Goal: Information Seeking & Learning: Understand process/instructions

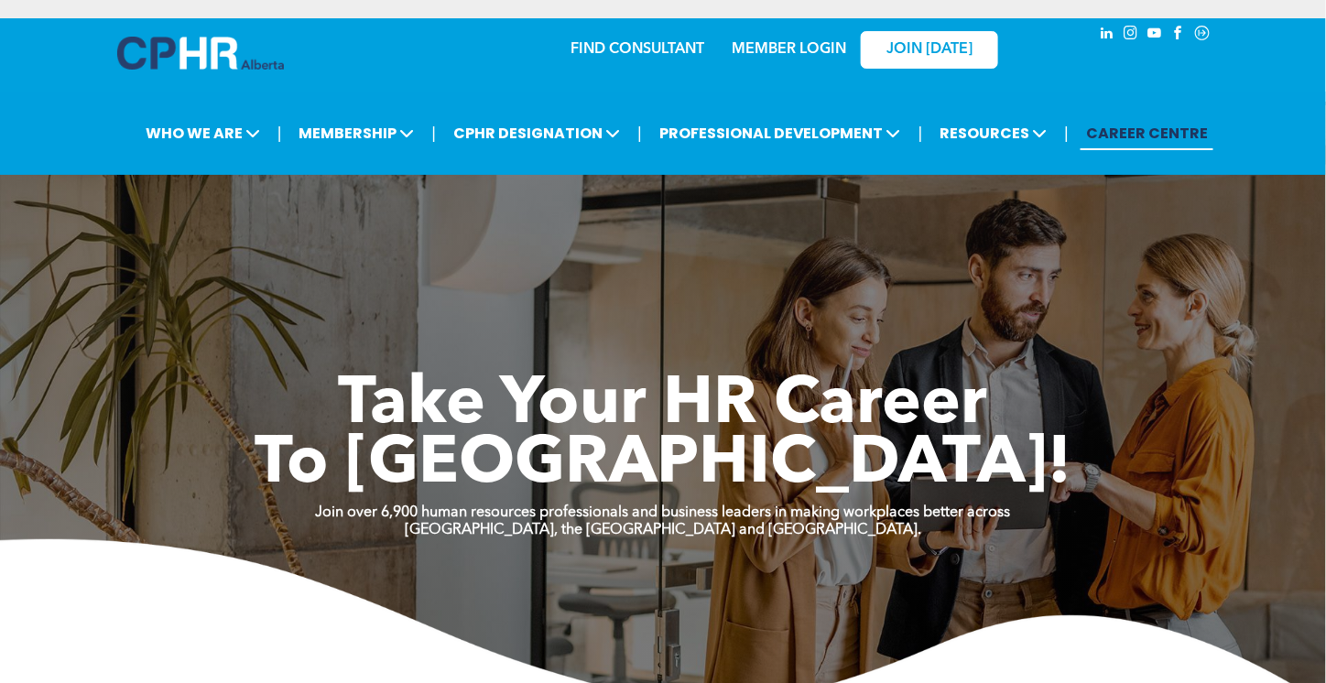
click at [1159, 127] on link "CAREER CENTRE" at bounding box center [1147, 133] width 133 height 34
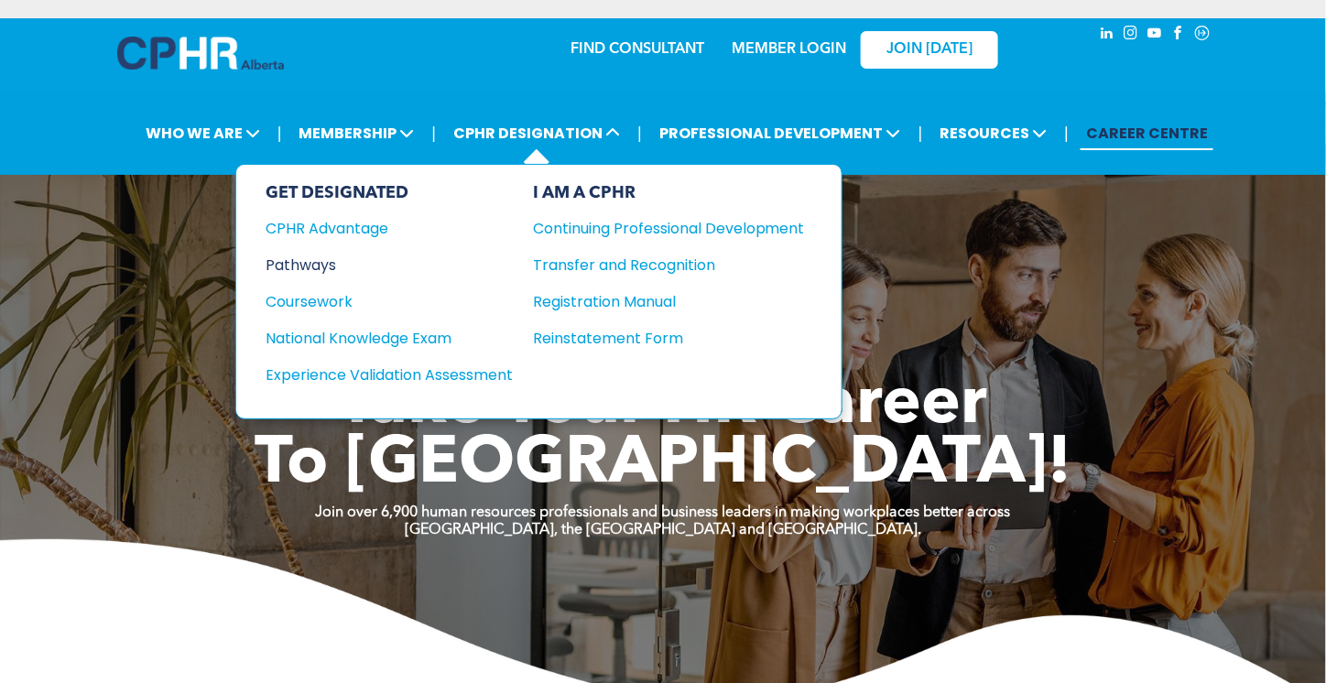
click at [313, 259] on div "Pathways" at bounding box center [377, 265] width 223 height 23
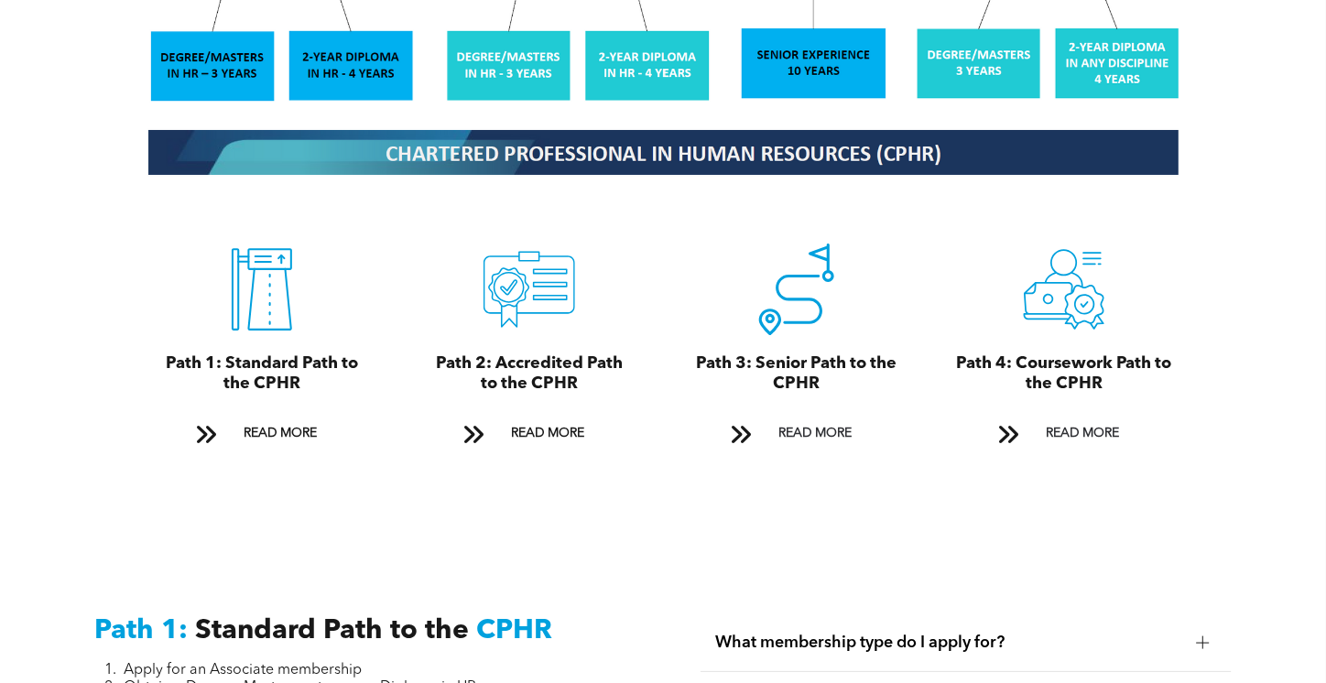
scroll to position [2198, 0]
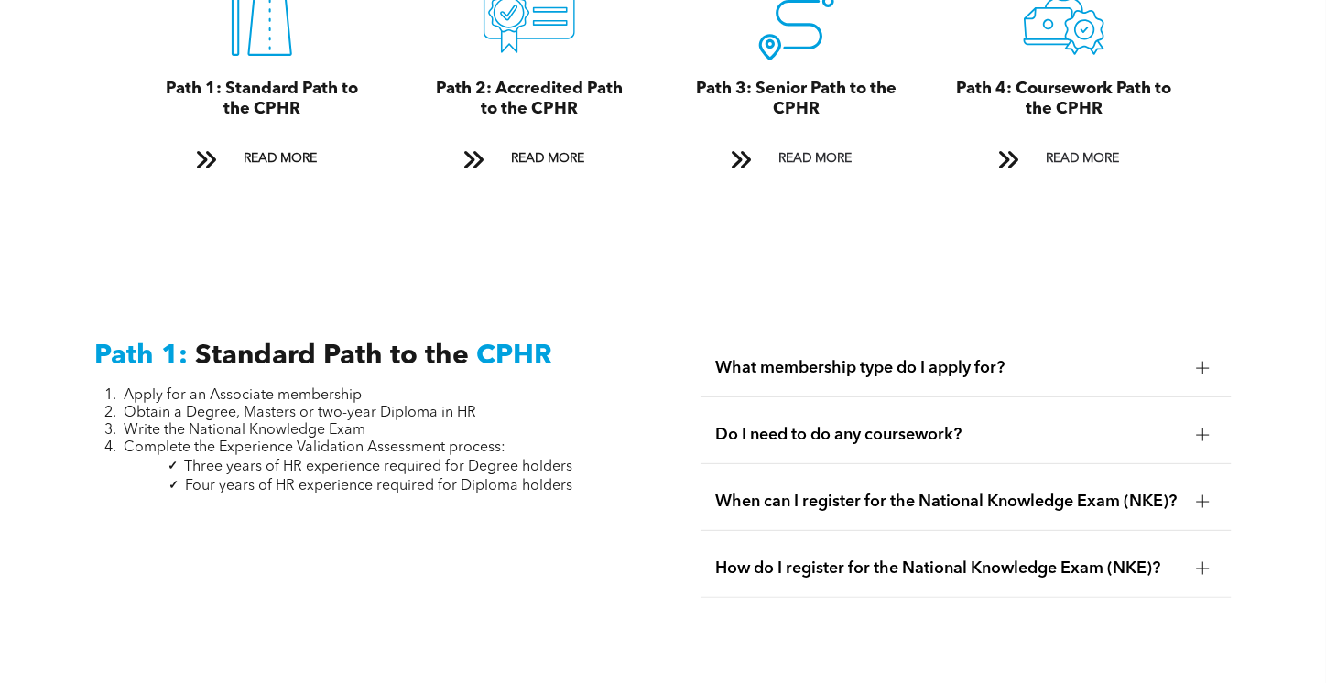
click at [759, 358] on span "What membership type do I apply for?" at bounding box center [948, 368] width 467 height 20
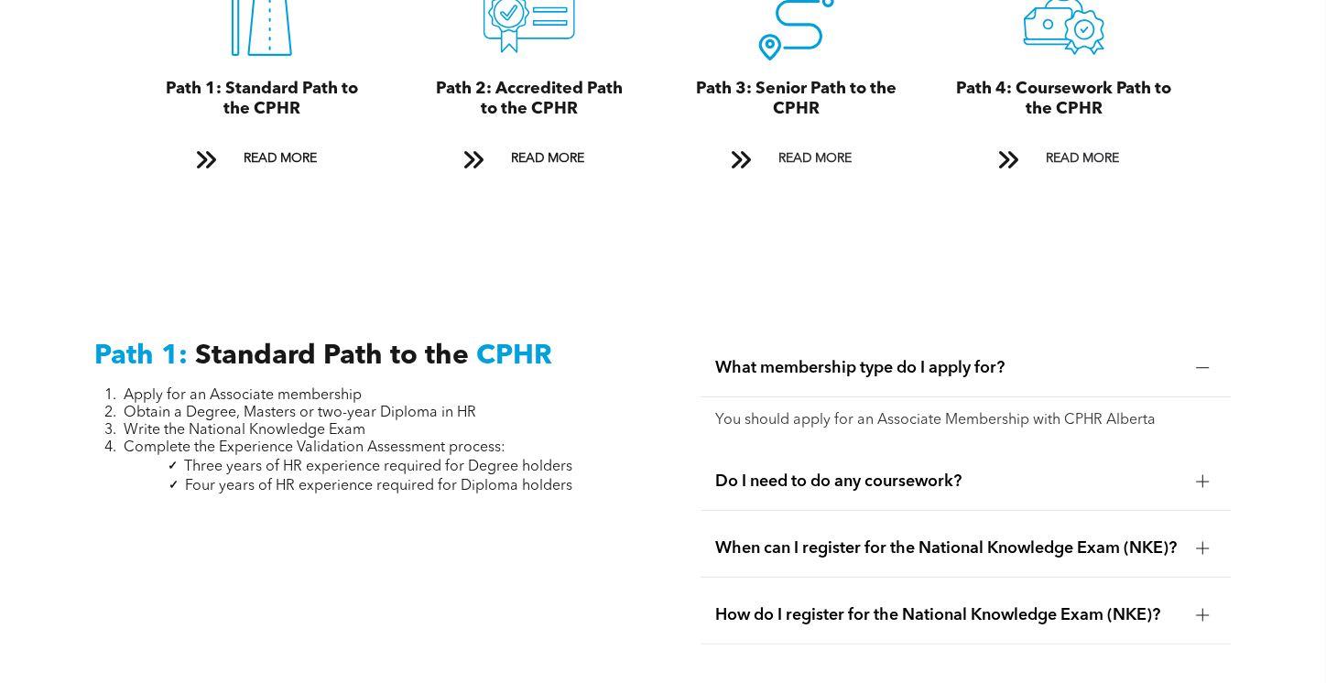
scroll to position [2290, 0]
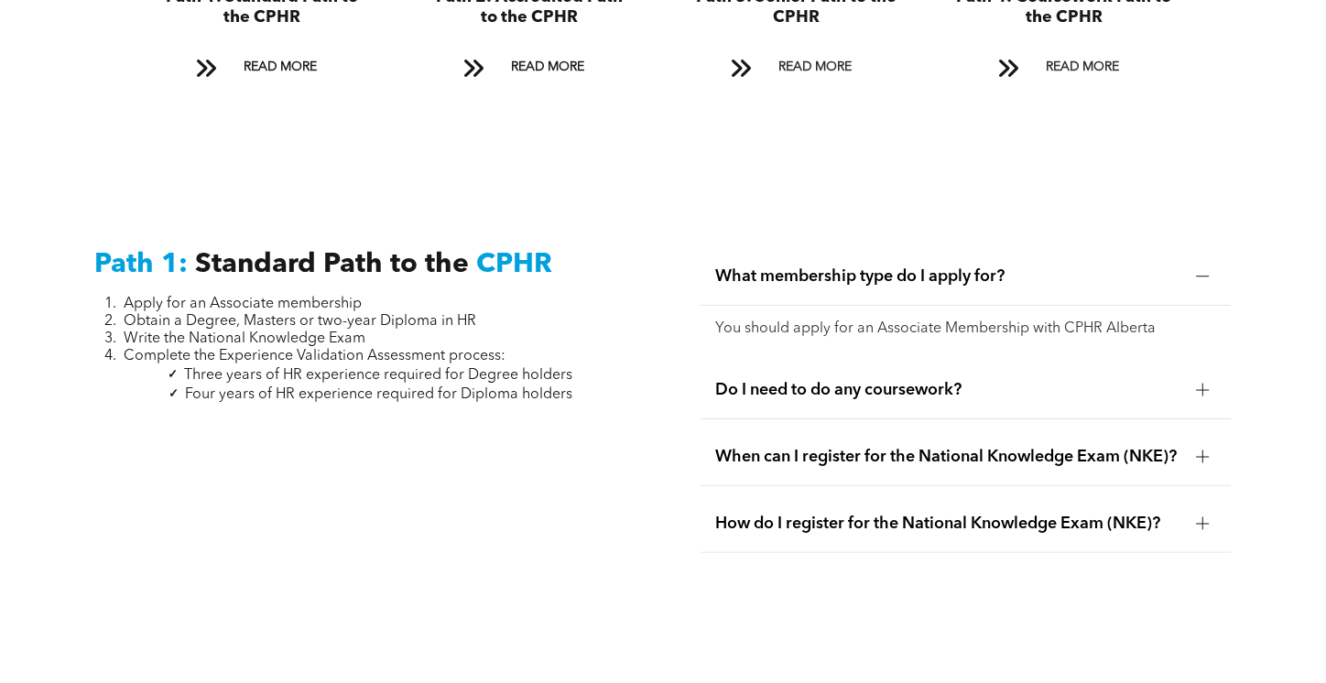
click at [761, 380] on span "Do I need to do any coursework?" at bounding box center [948, 390] width 467 height 20
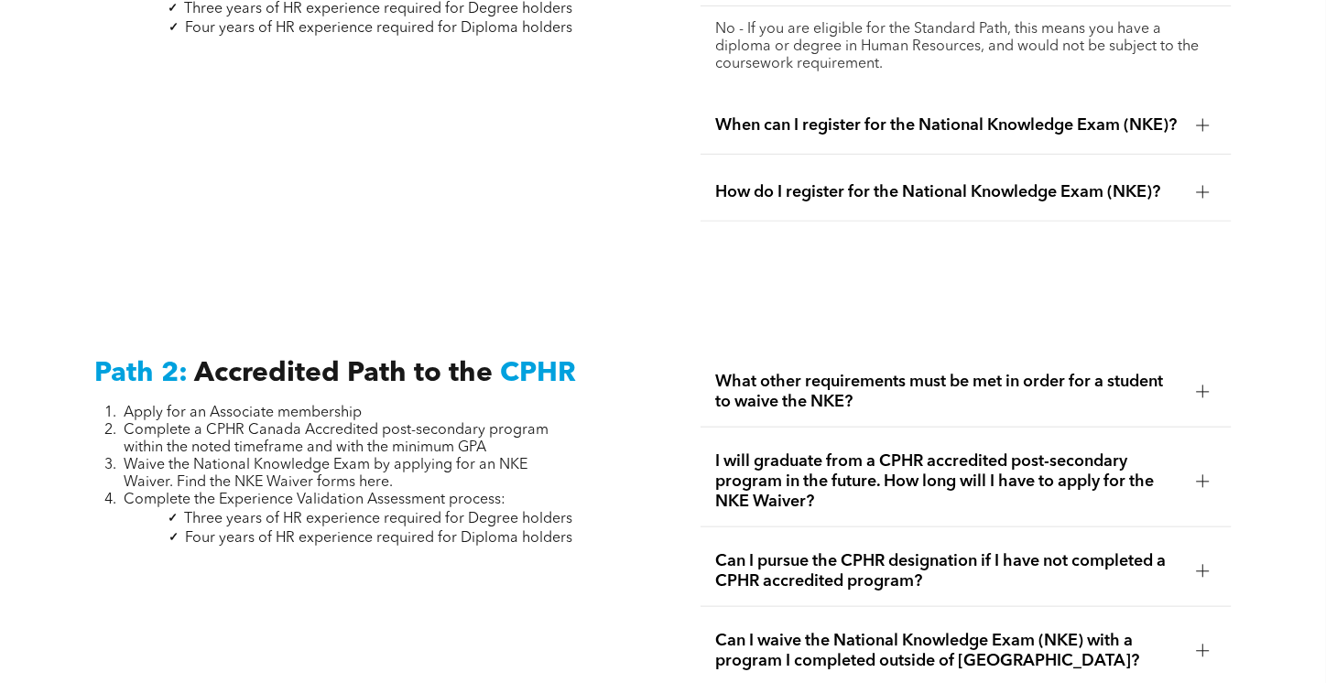
scroll to position [2839, 0]
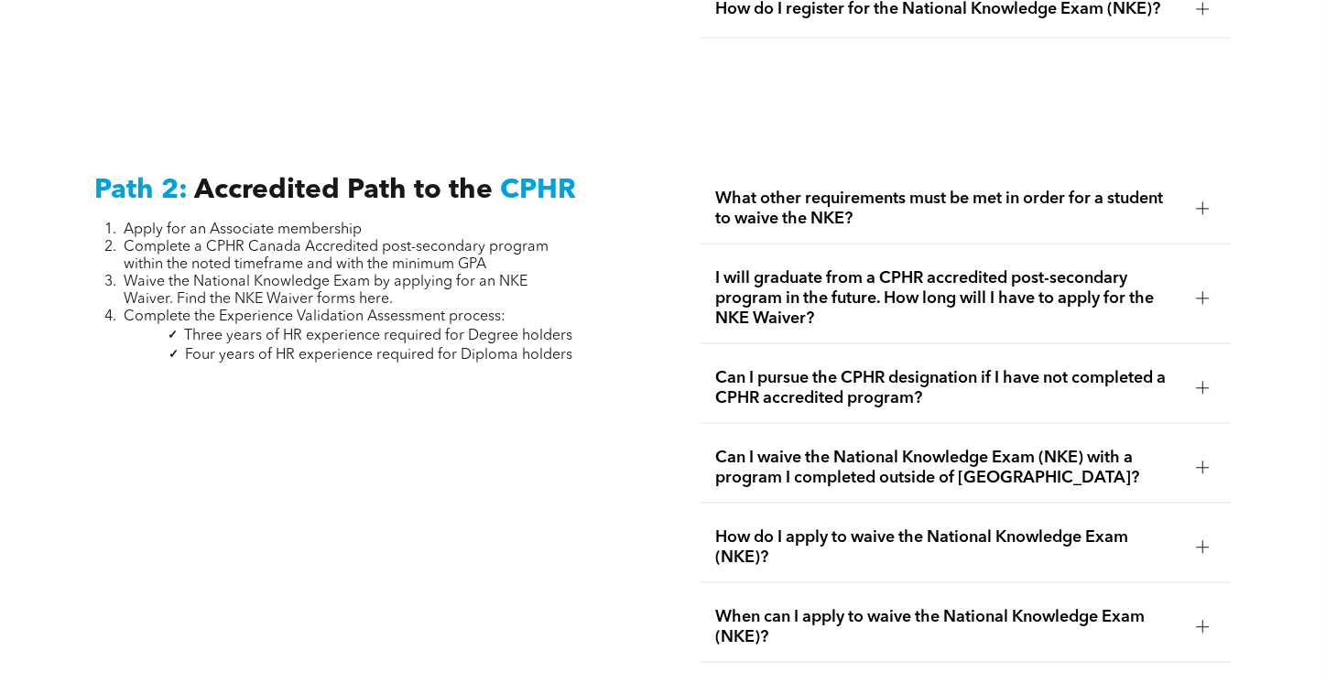
click at [823, 217] on span "What other requirements must be met in order for a student to waive the NKE?" at bounding box center [948, 209] width 467 height 40
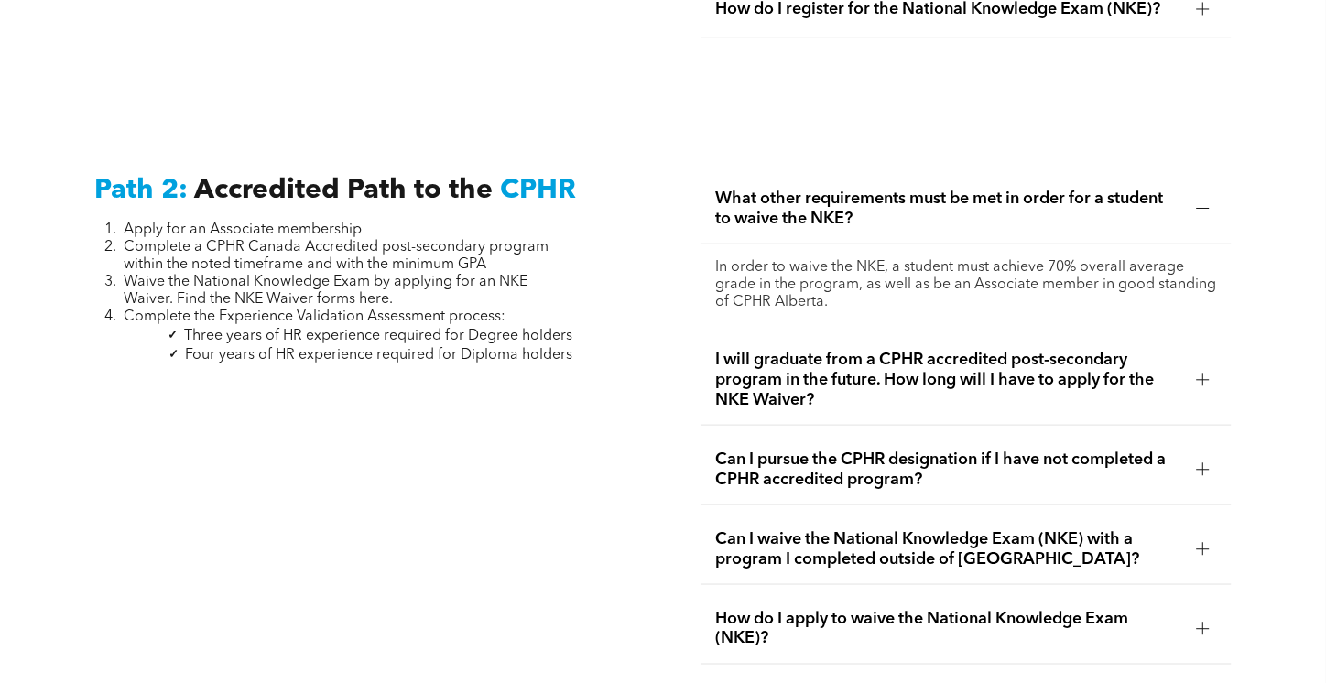
scroll to position [2931, 0]
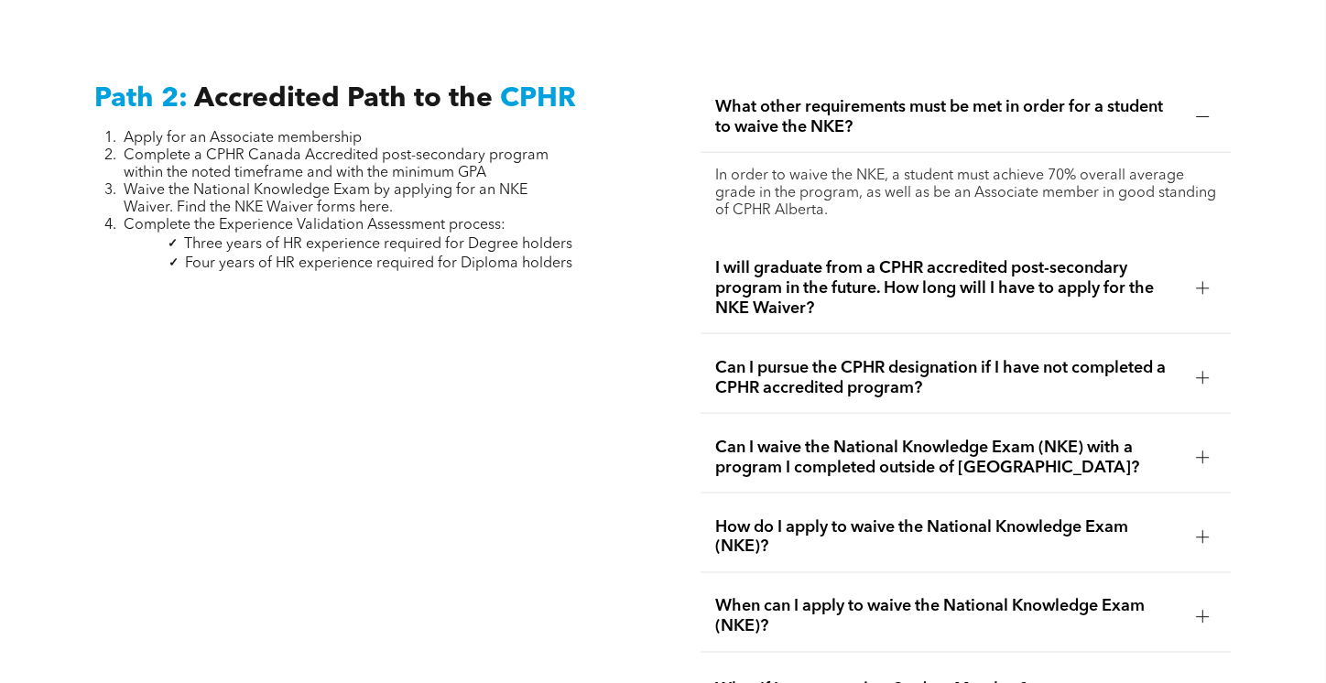
click at [807, 267] on span "I will graduate from a CPHR accredited post-secondary program in the future. Ho…" at bounding box center [948, 288] width 467 height 60
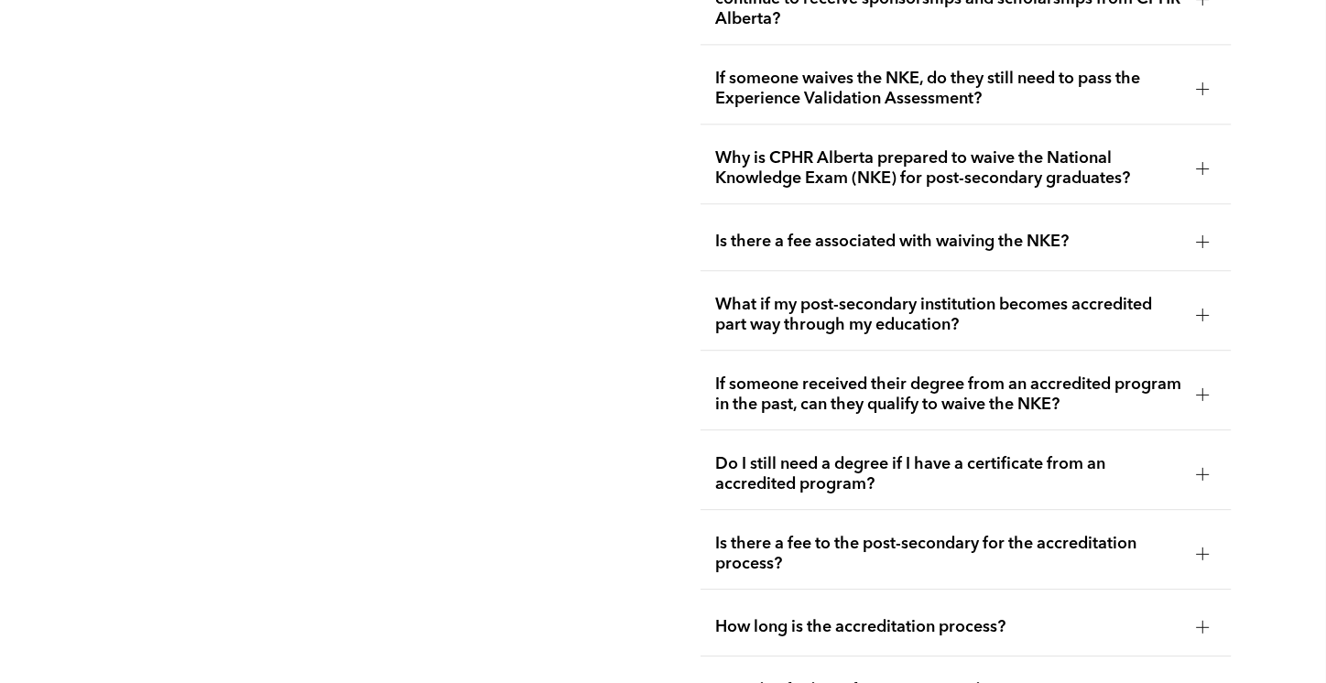
scroll to position [3847, 0]
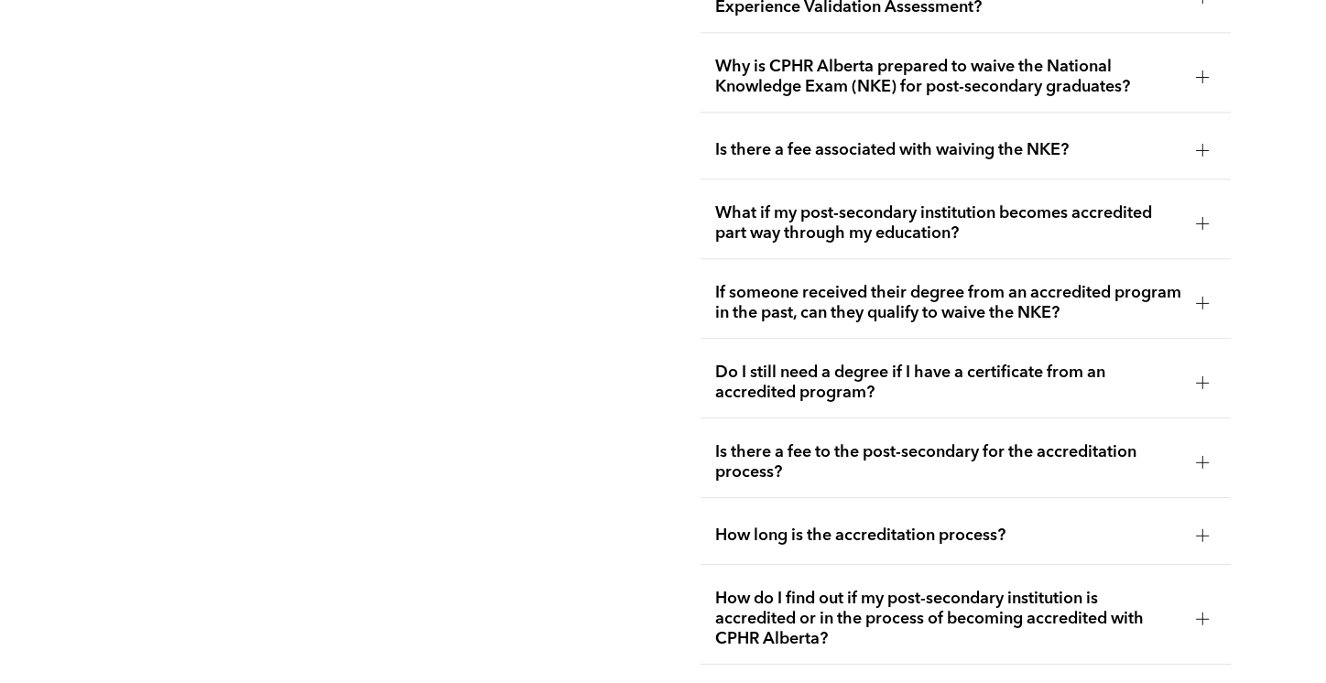
click at [839, 442] on span "Is there a fee to the post-secondary for the accreditation process?" at bounding box center [948, 462] width 467 height 40
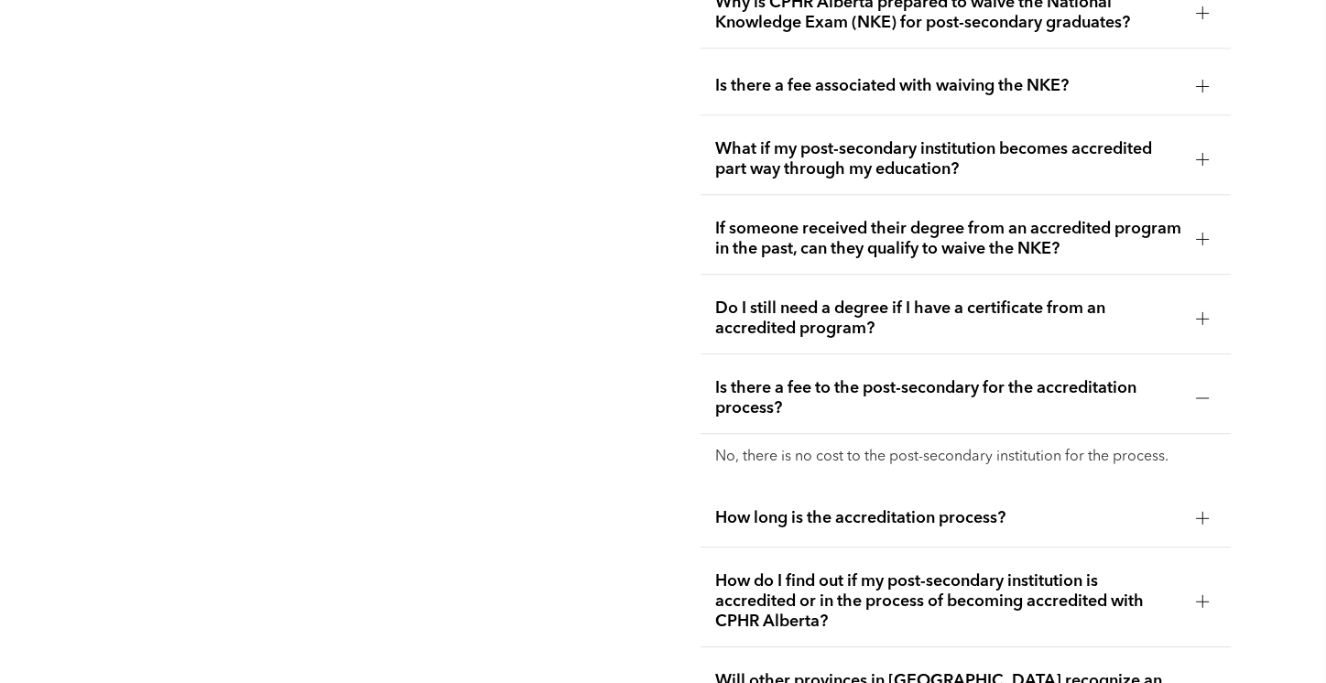
click at [834, 387] on span "Is there a fee to the post-secondary for the accreditation process?" at bounding box center [948, 398] width 467 height 40
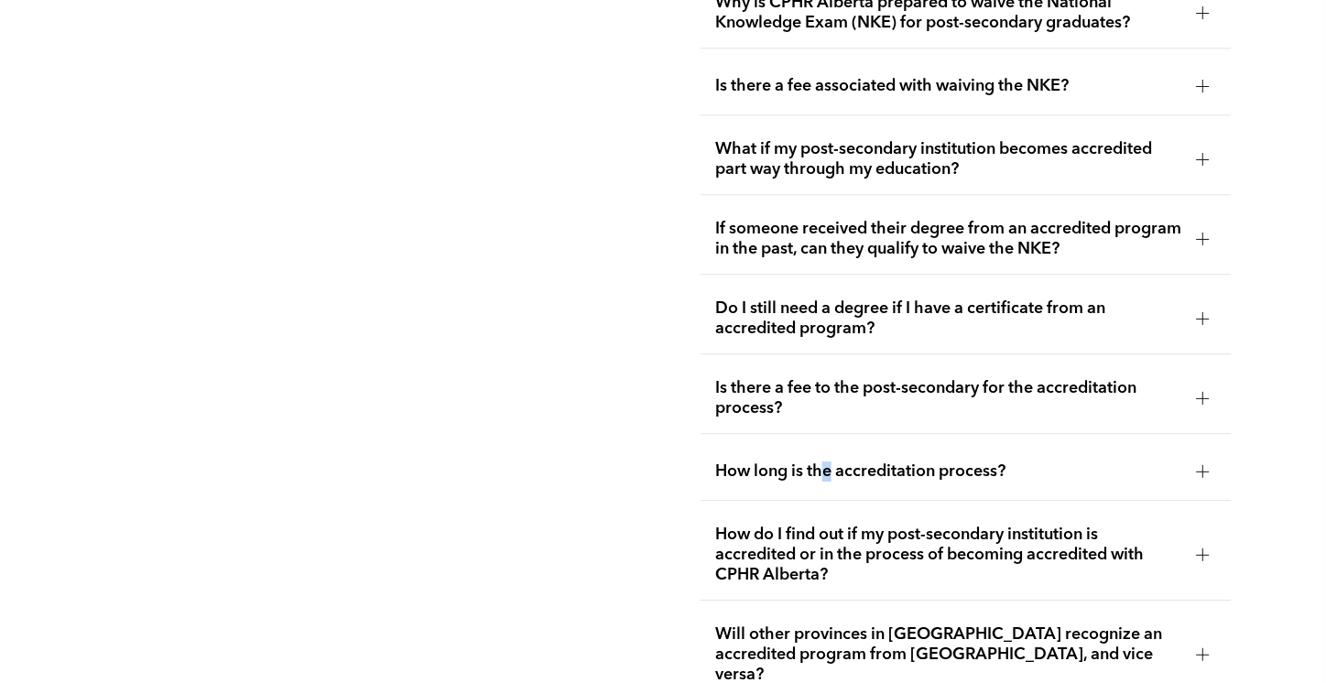
click at [830, 443] on div "How long is the accreditation process?" at bounding box center [966, 472] width 531 height 58
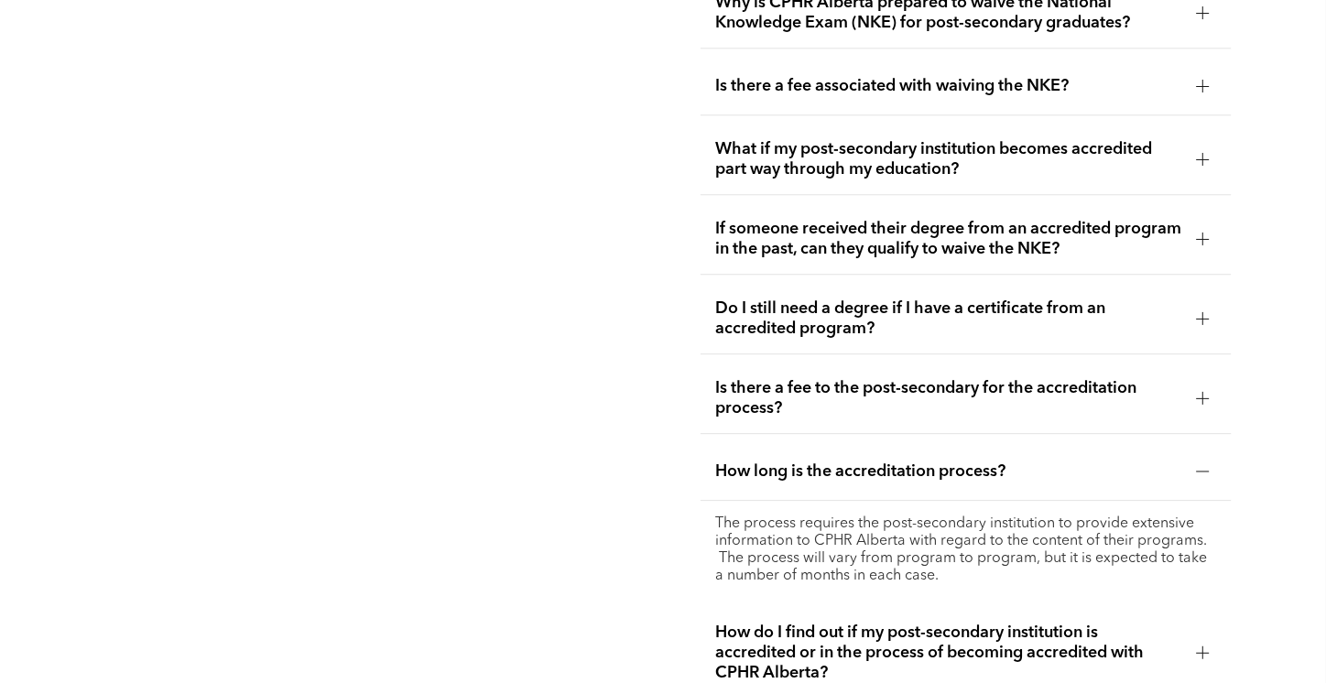
click at [755, 443] on div "How long is the accreditation process?" at bounding box center [966, 472] width 531 height 58
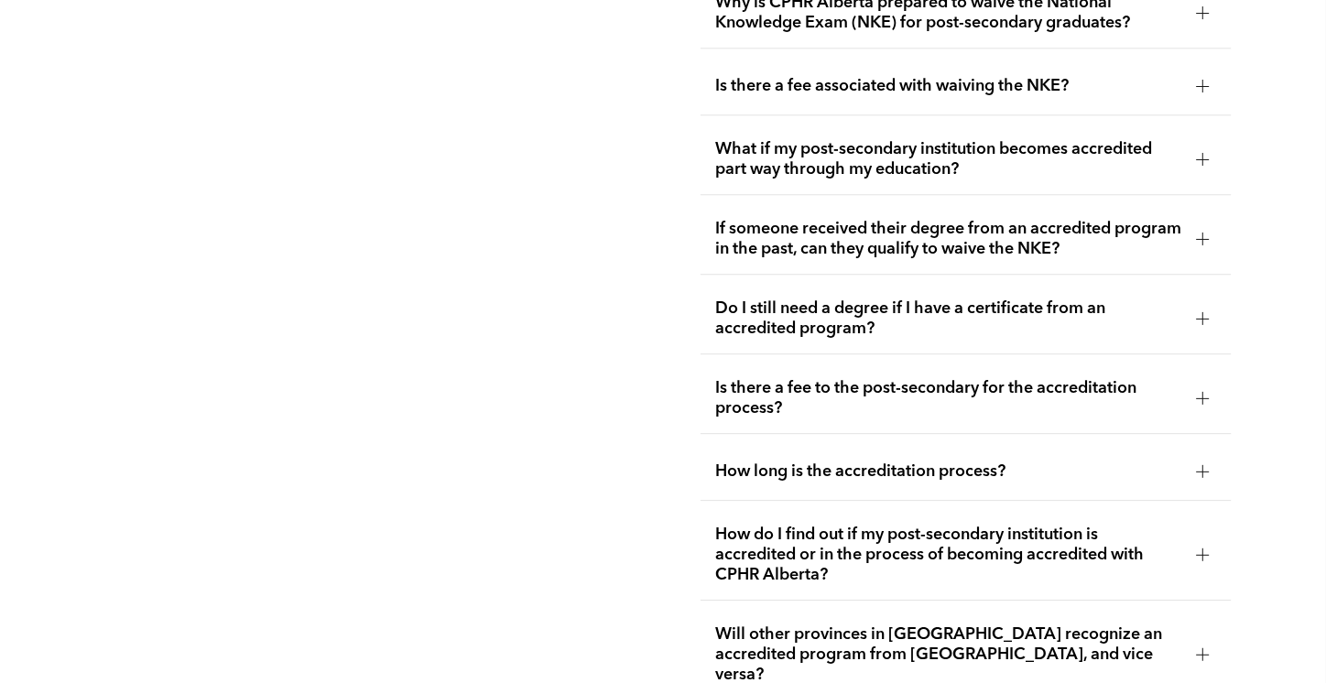
scroll to position [3938, 0]
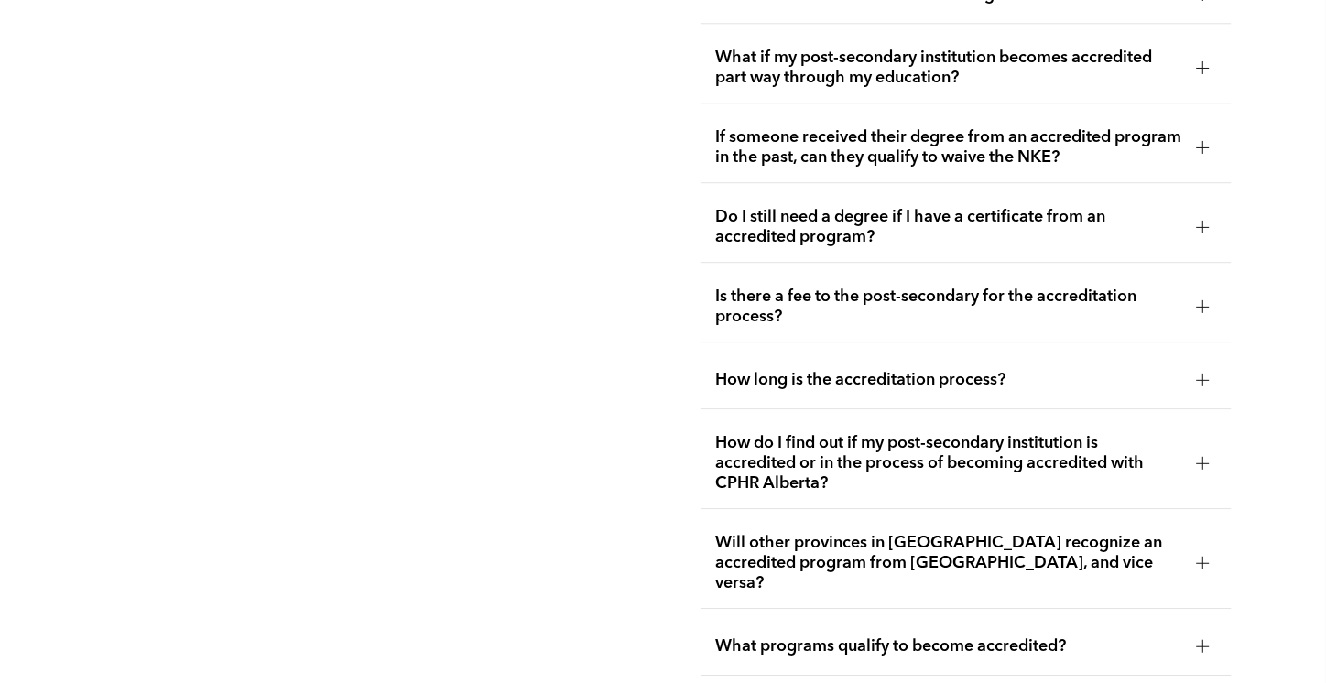
click at [749, 433] on span "How do I find out if my post-secondary institution is accredited or in the proc…" at bounding box center [948, 463] width 467 height 60
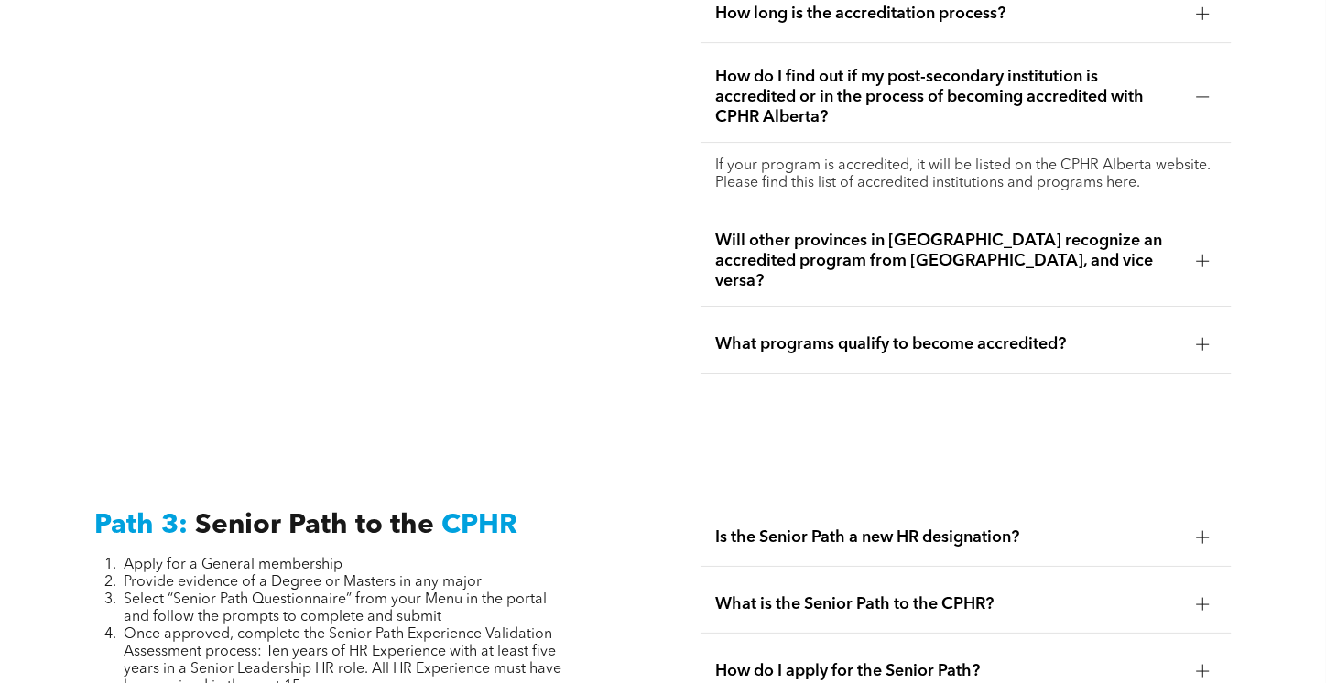
scroll to position [4396, 0]
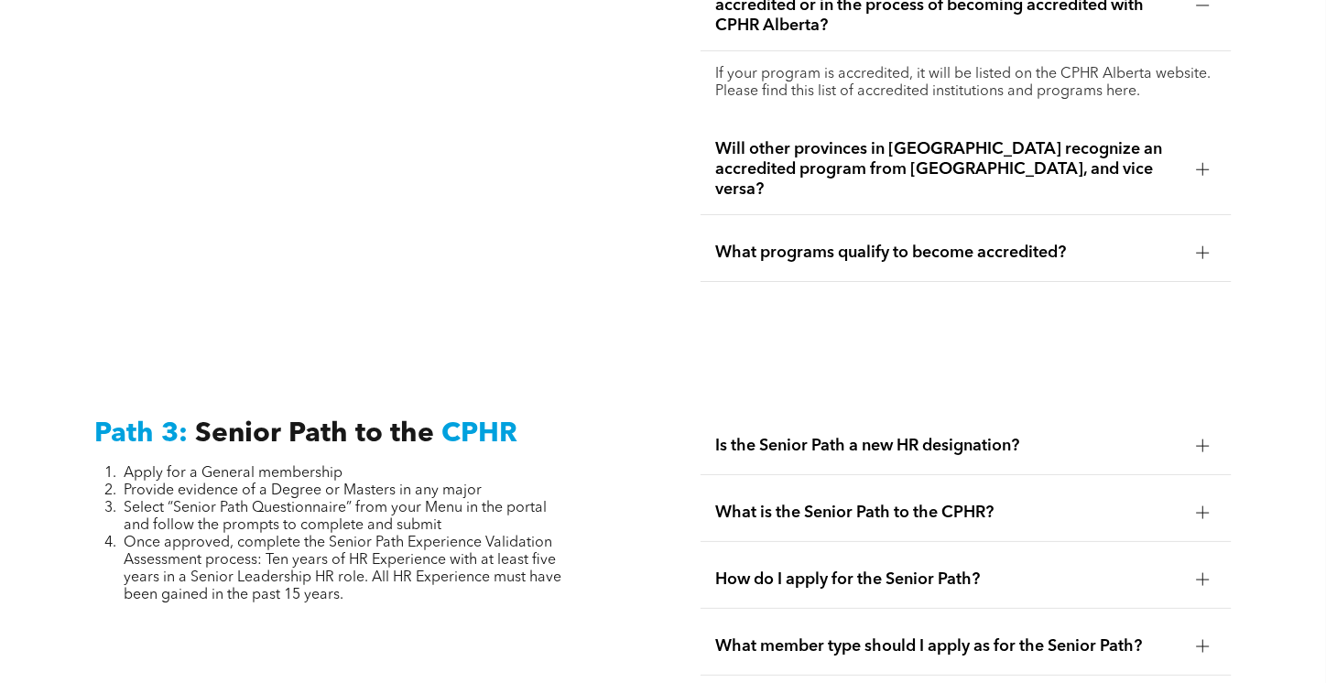
click at [764, 436] on span "Is the Senior Path a new HR designation?" at bounding box center [948, 446] width 467 height 20
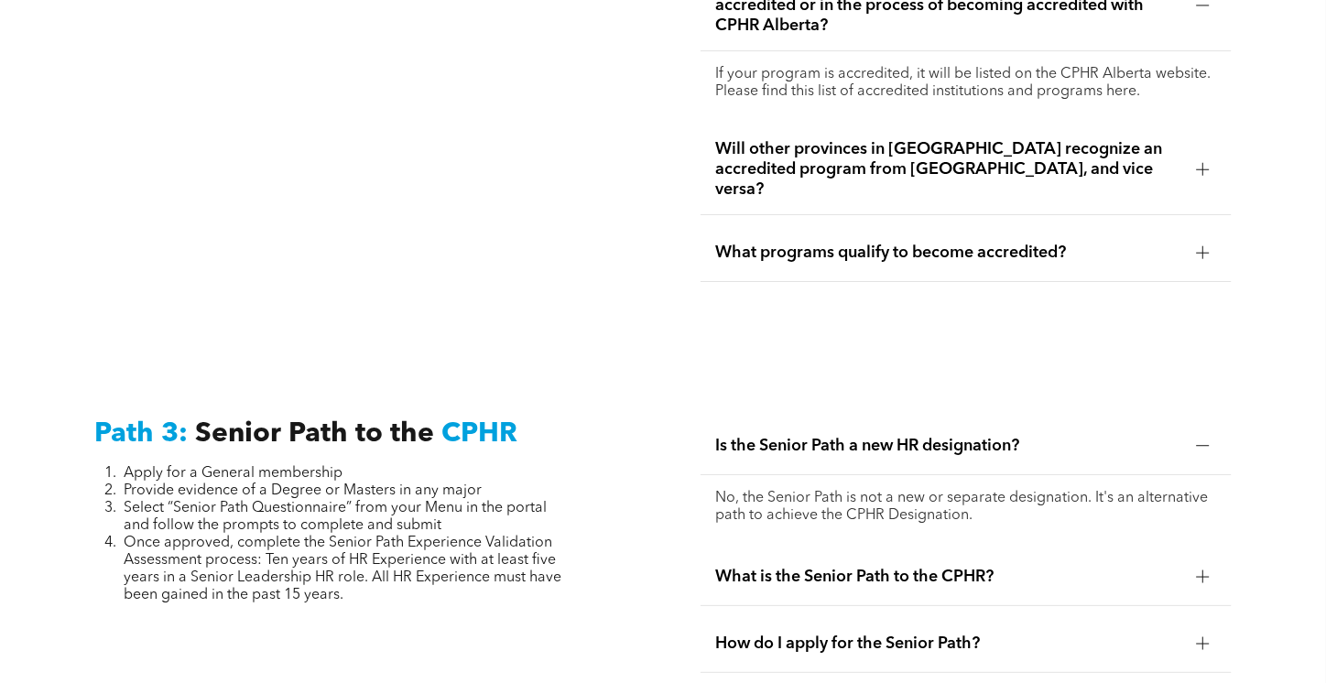
scroll to position [4488, 0]
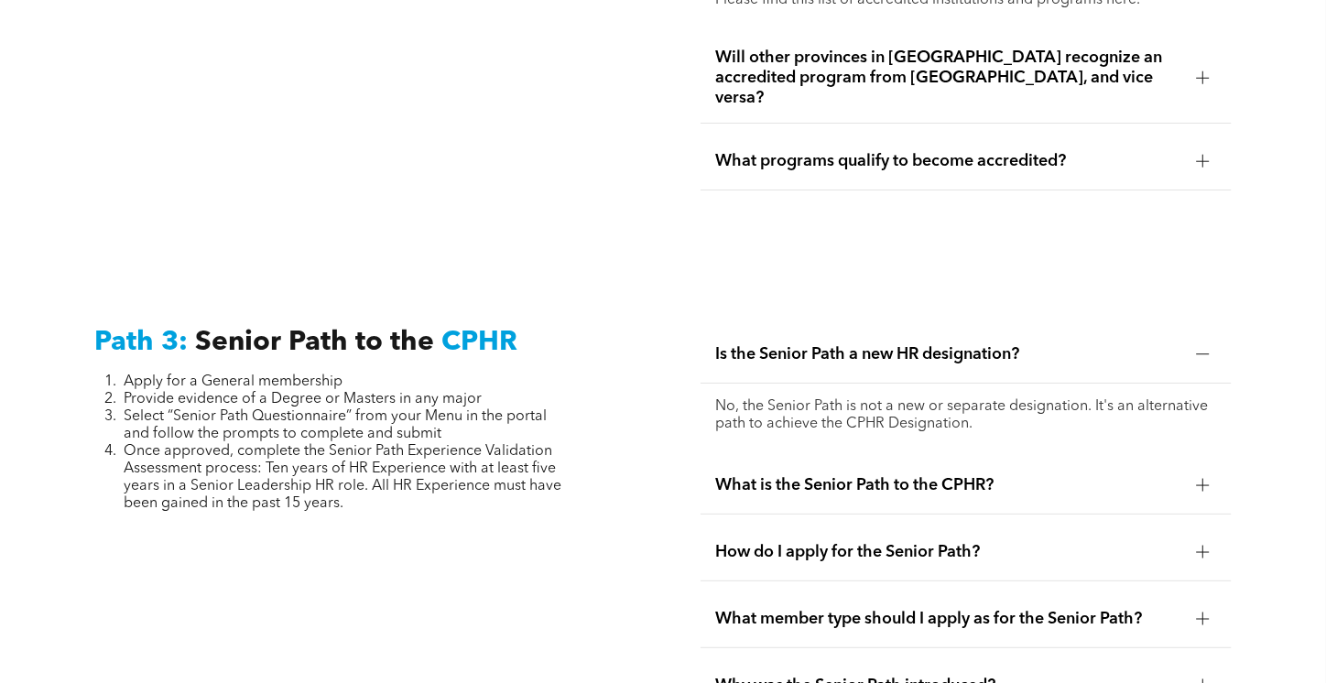
click at [748, 475] on span "What is the Senior Path to the CPHR?" at bounding box center [948, 485] width 467 height 20
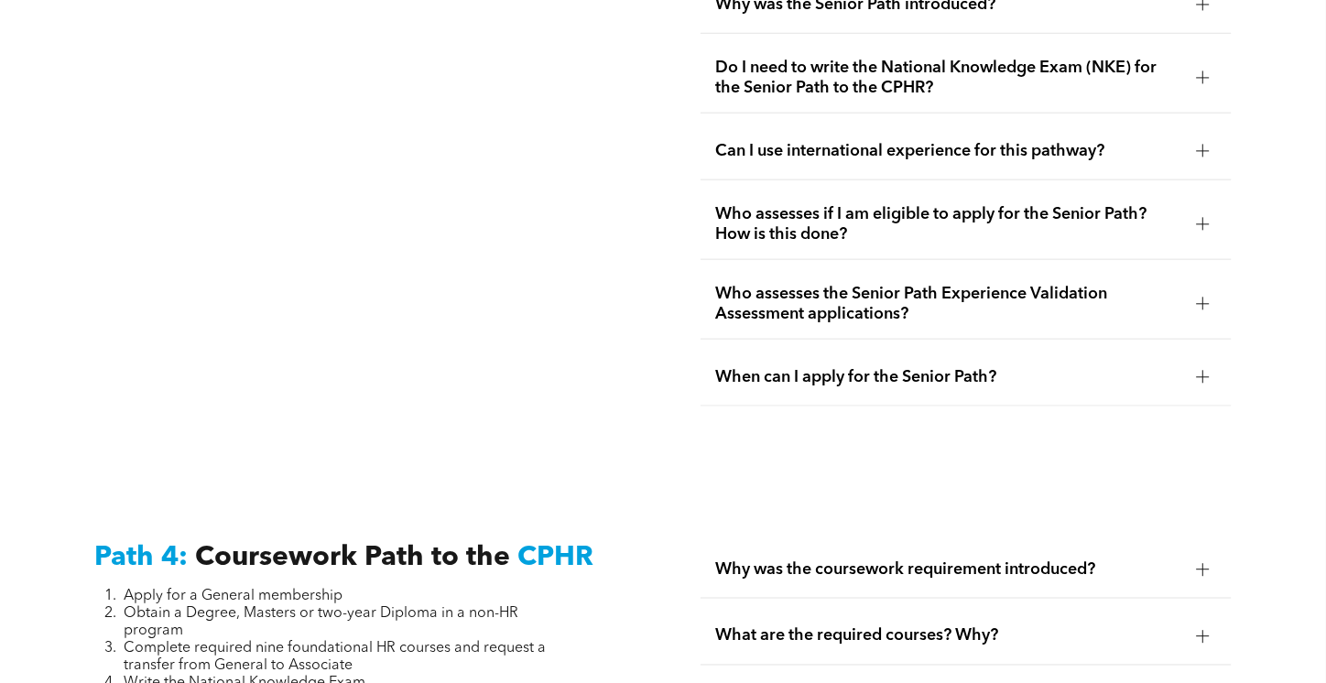
scroll to position [5312, 0]
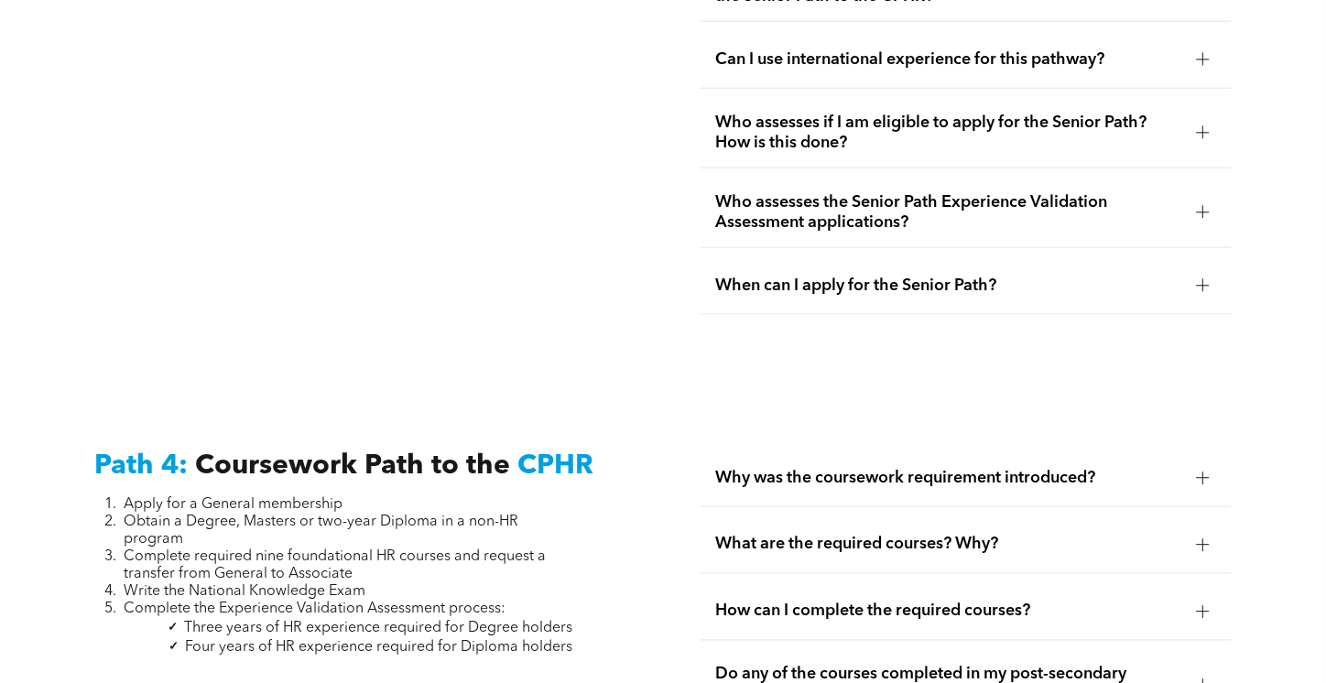
click at [752, 468] on span "Why was the coursework requirement introduced?" at bounding box center [948, 478] width 467 height 20
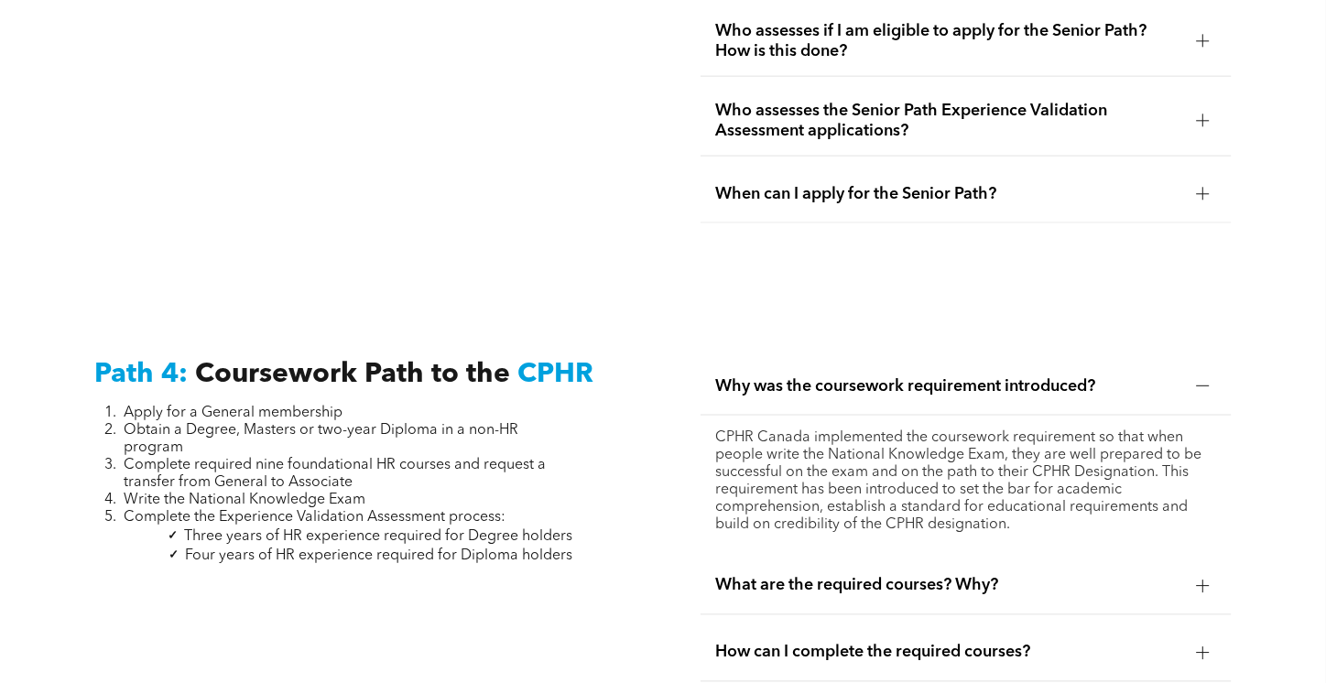
scroll to position [5495, 0]
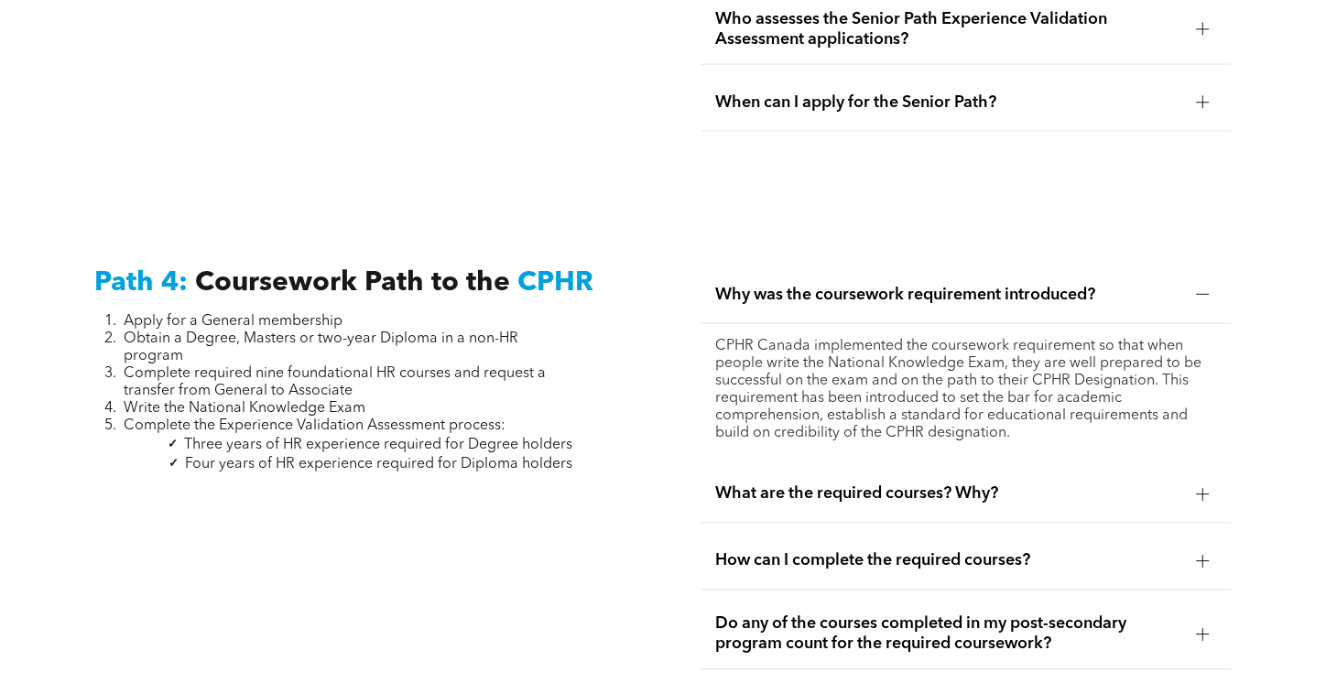
click at [745, 484] on span "What are the required courses? Why?" at bounding box center [948, 494] width 467 height 20
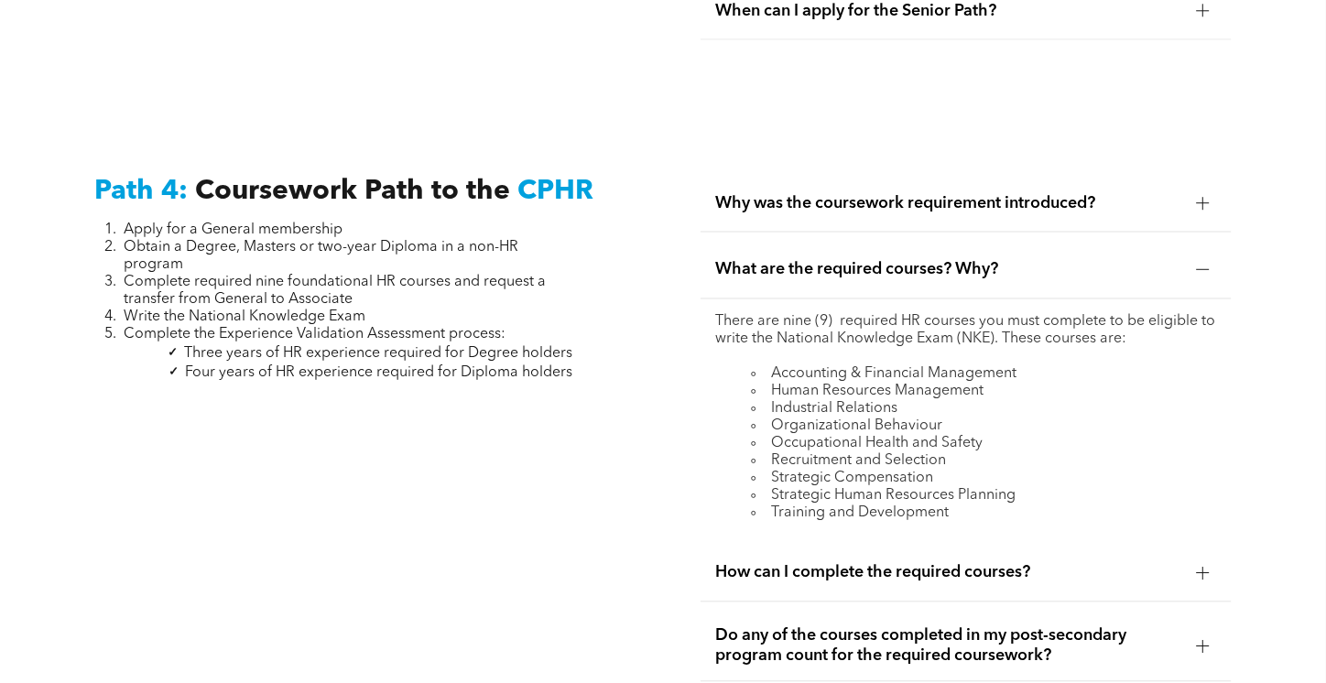
scroll to position [5678, 0]
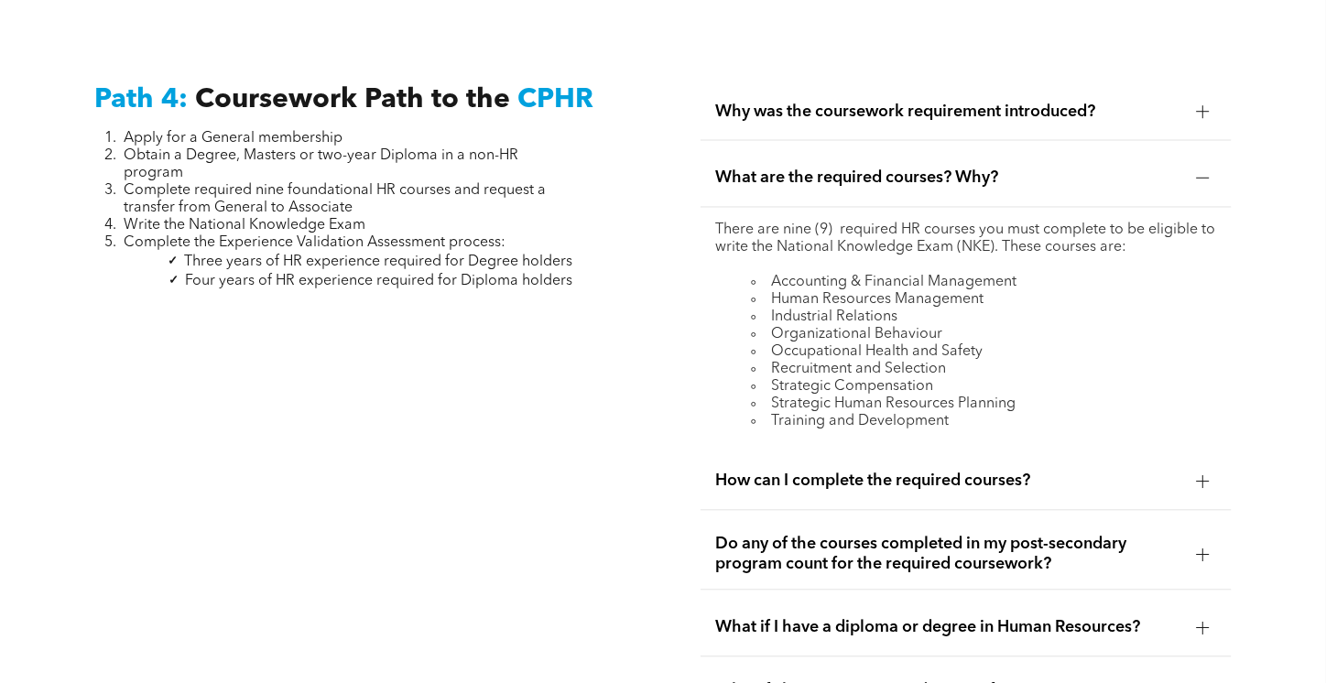
click at [759, 472] on span "How can I complete the required courses?" at bounding box center [948, 482] width 467 height 20
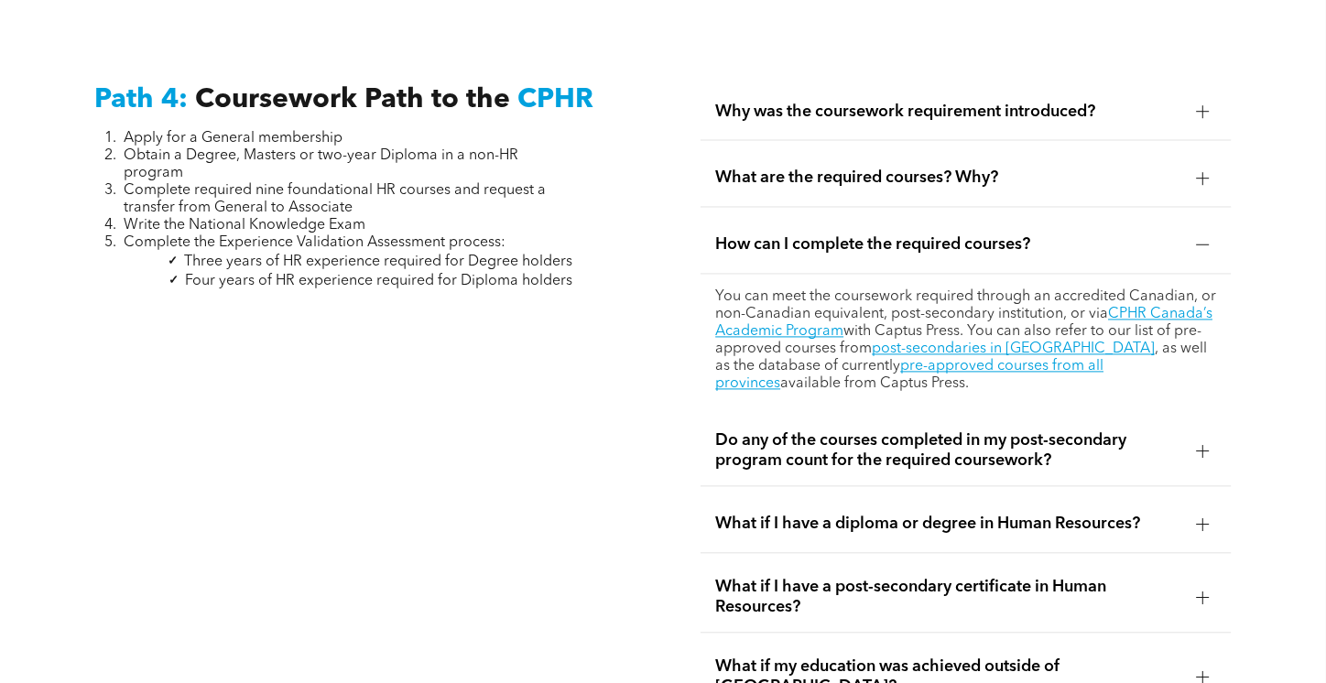
click at [756, 431] on span "Do any of the courses completed in my post-secondary program count for the requ…" at bounding box center [948, 451] width 467 height 40
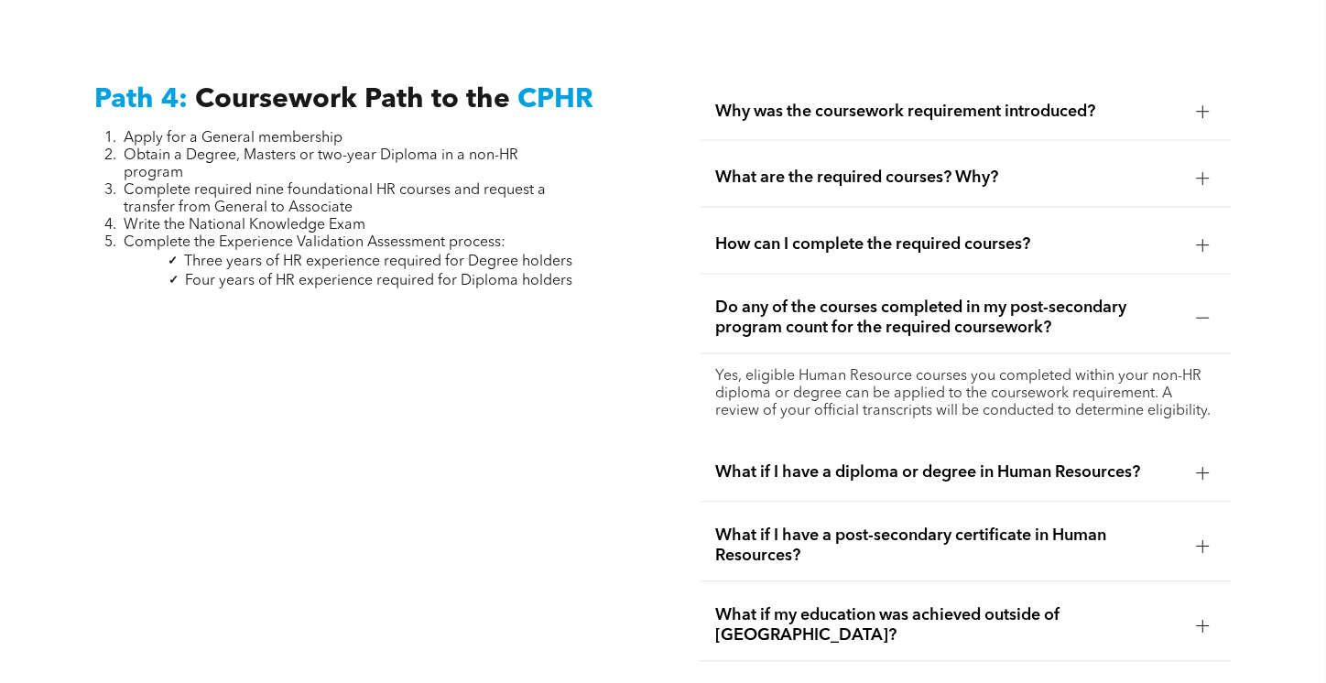
scroll to position [5770, 0]
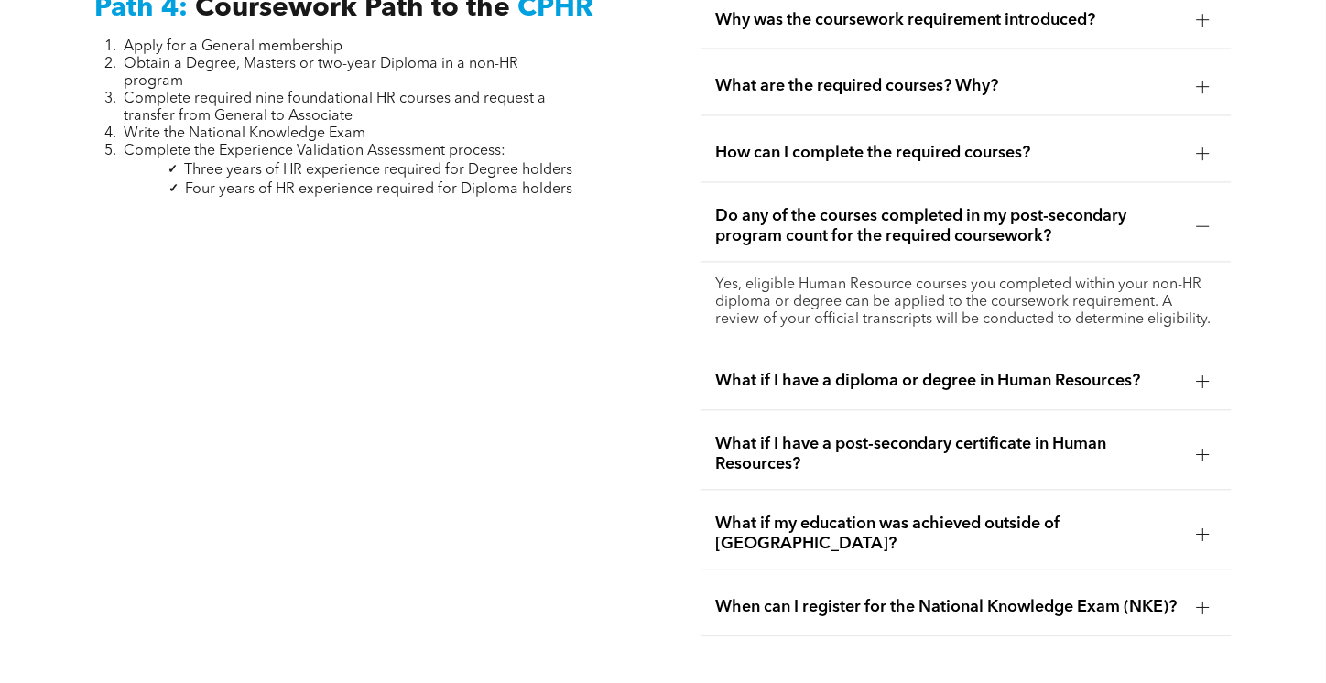
click at [758, 372] on span "What if I have a diploma or degree in Human Resources?" at bounding box center [948, 382] width 467 height 20
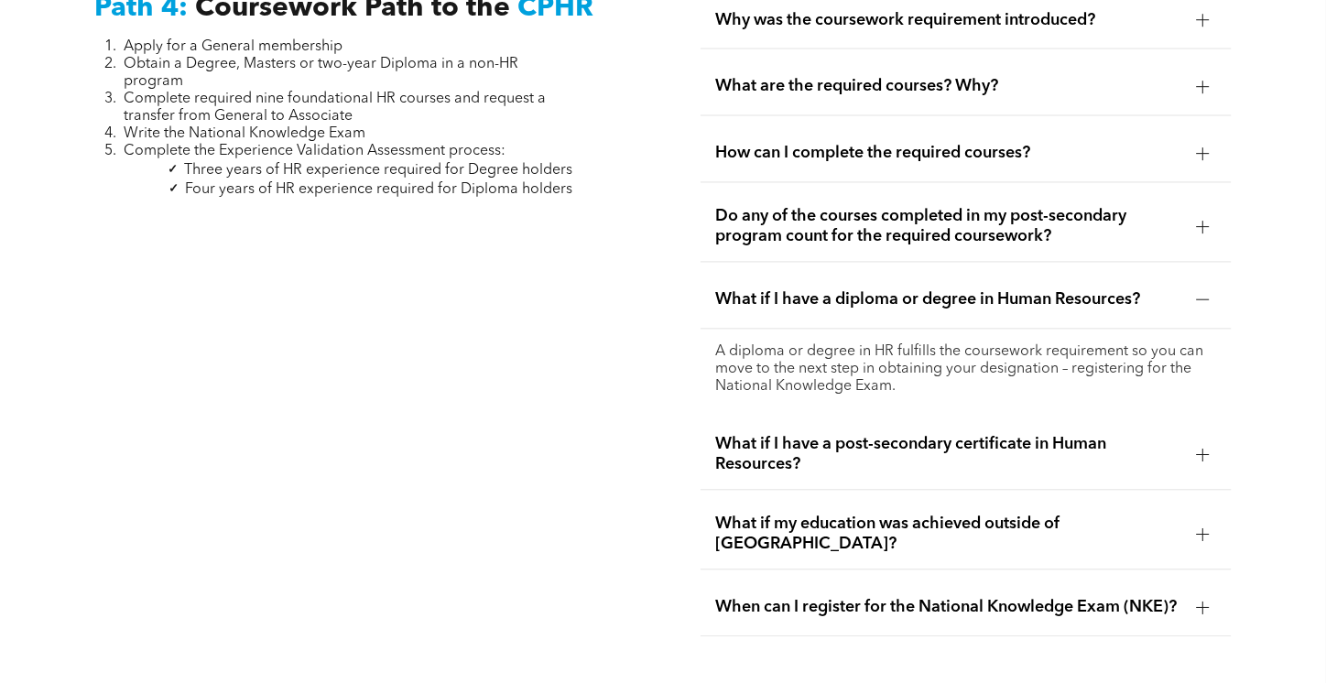
click at [756, 435] on span "What if I have a post-secondary certificate in Human Resources?" at bounding box center [948, 455] width 467 height 40
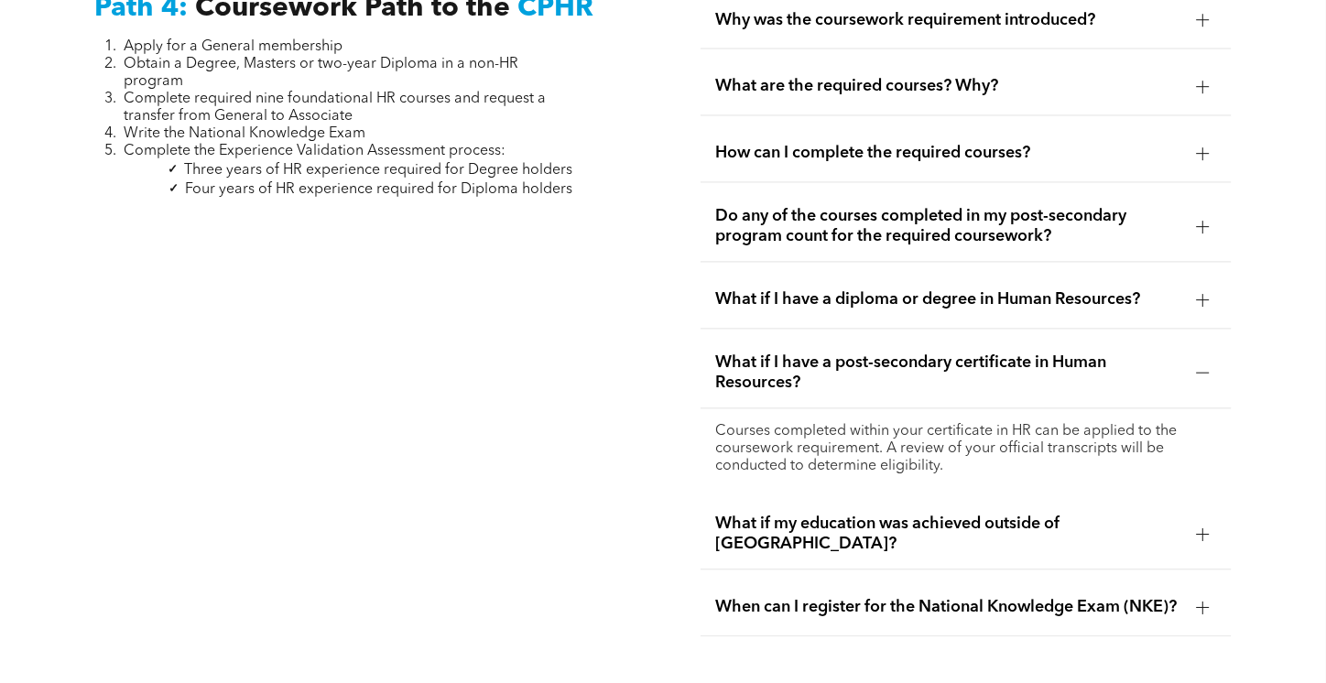
scroll to position [5861, 0]
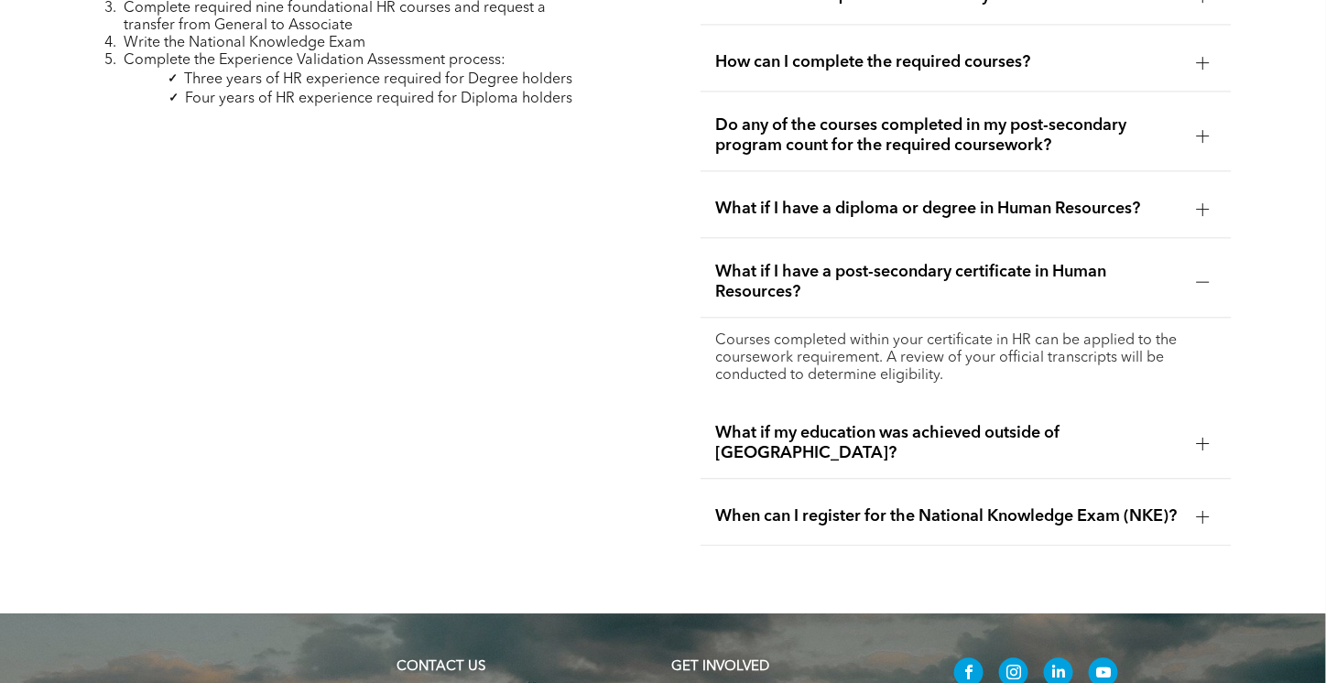
click at [758, 506] on span "When can I register for the National Knowledge Exam (NKE)?" at bounding box center [948, 516] width 467 height 20
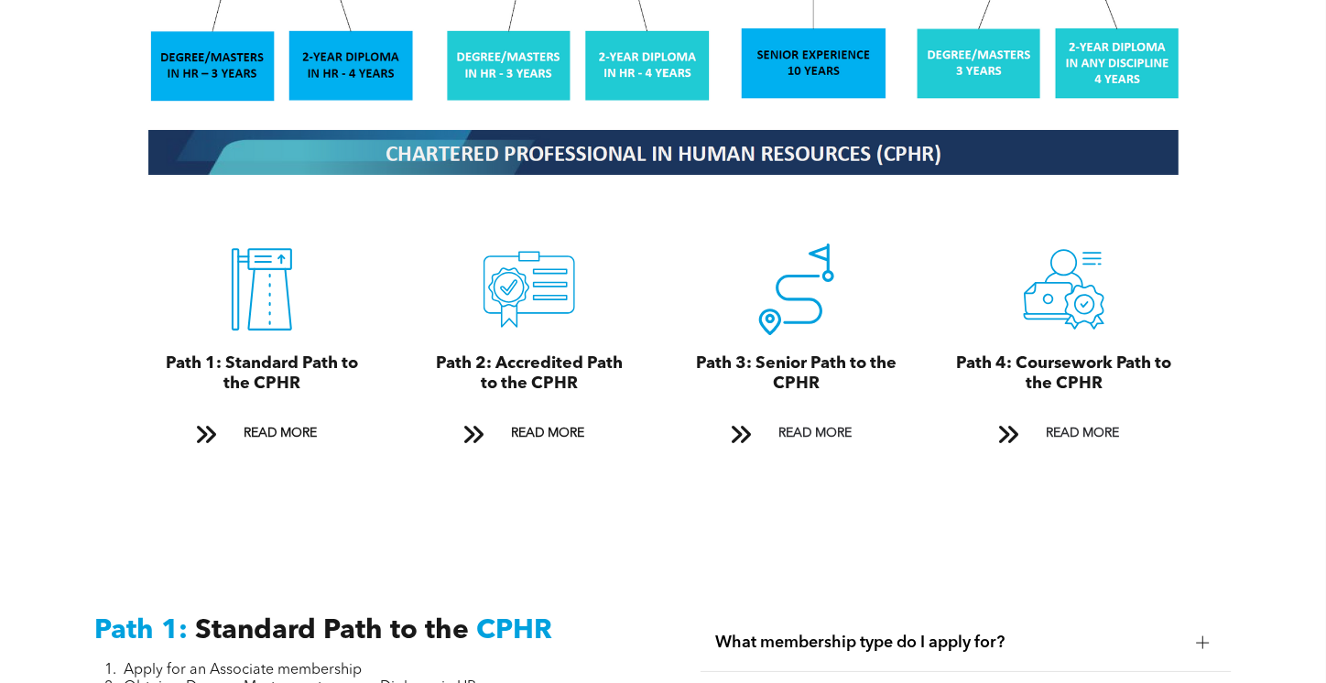
scroll to position [1832, 0]
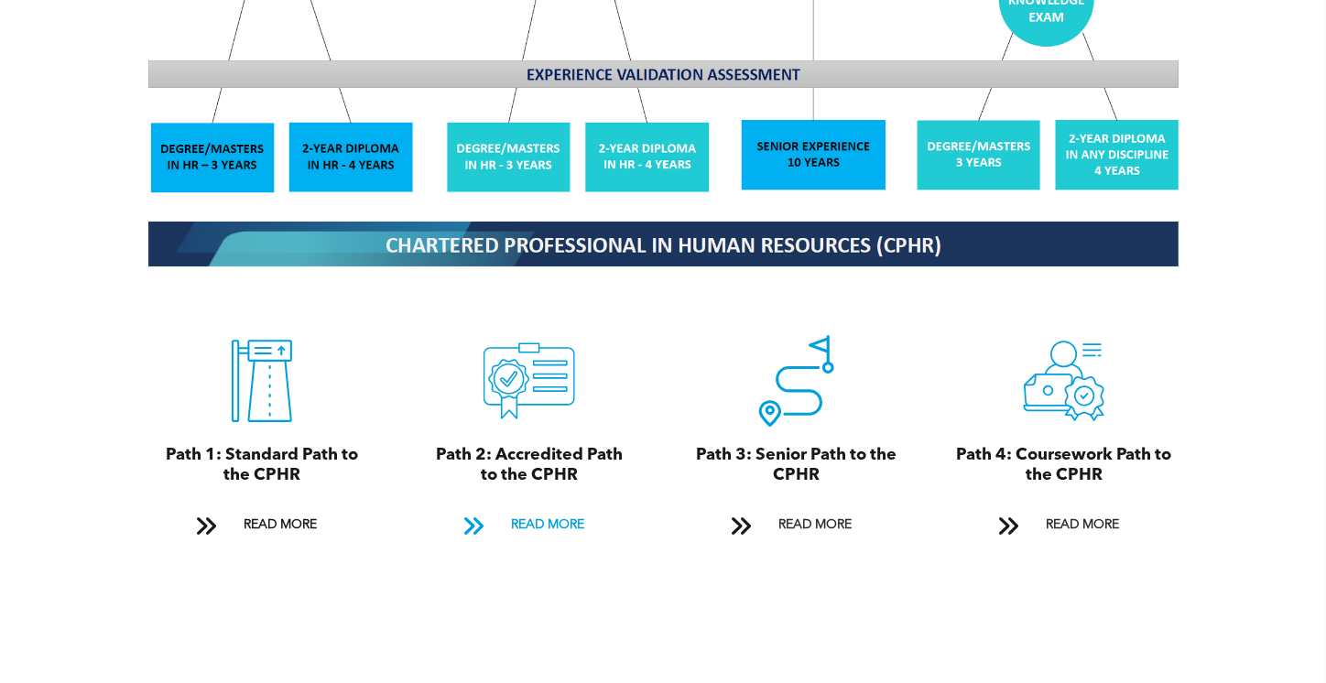
click at [563, 510] on span "READ MORE" at bounding box center [548, 525] width 86 height 34
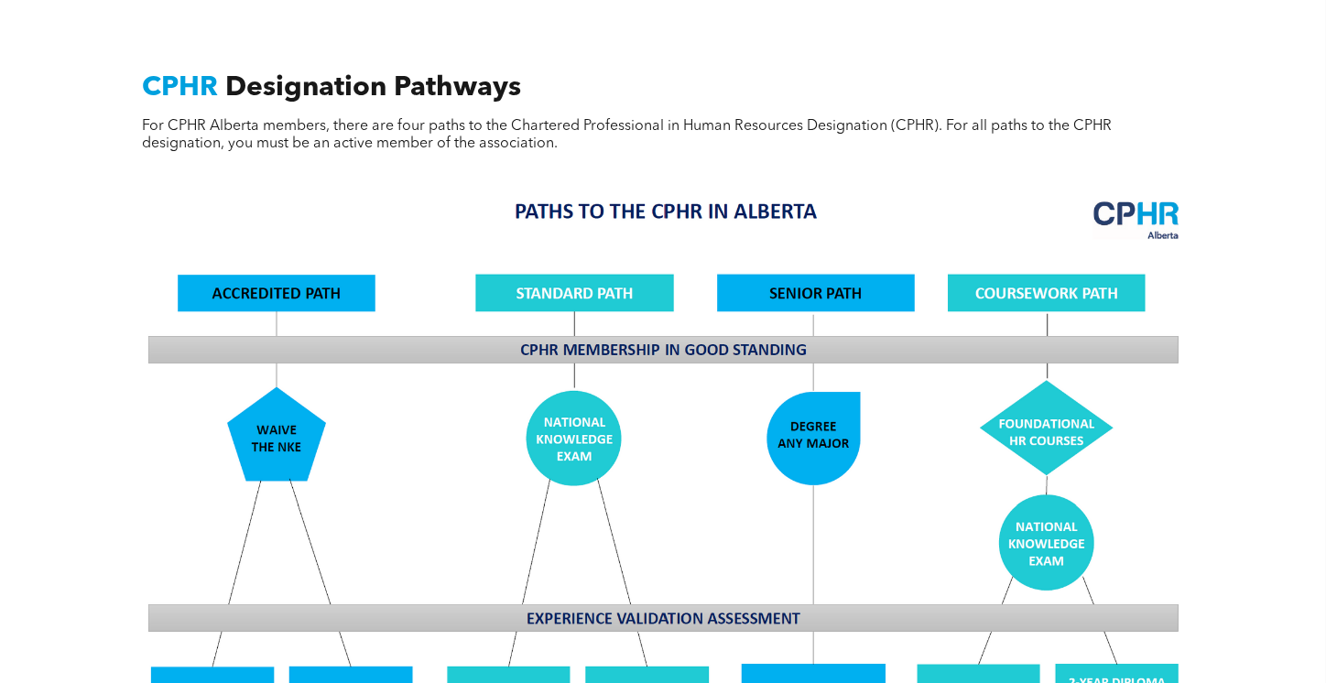
scroll to position [1379, 0]
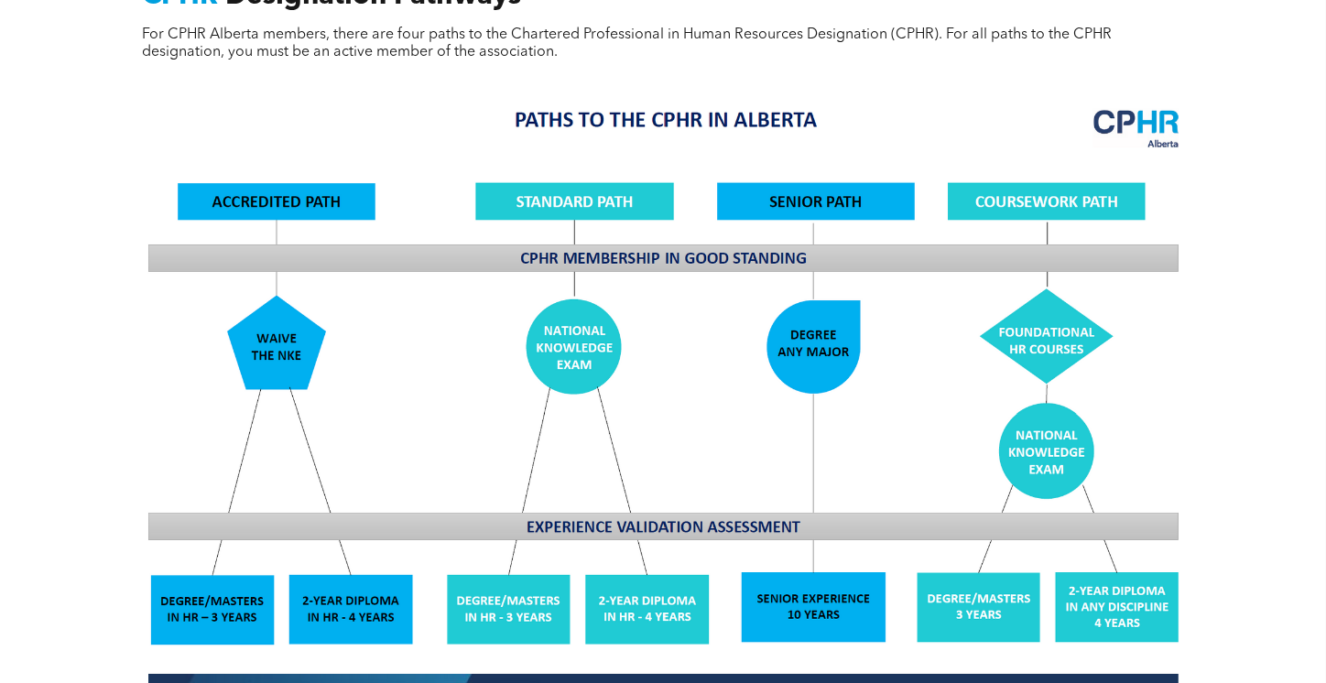
click at [305, 179] on img at bounding box center [663, 412] width 1061 height 638
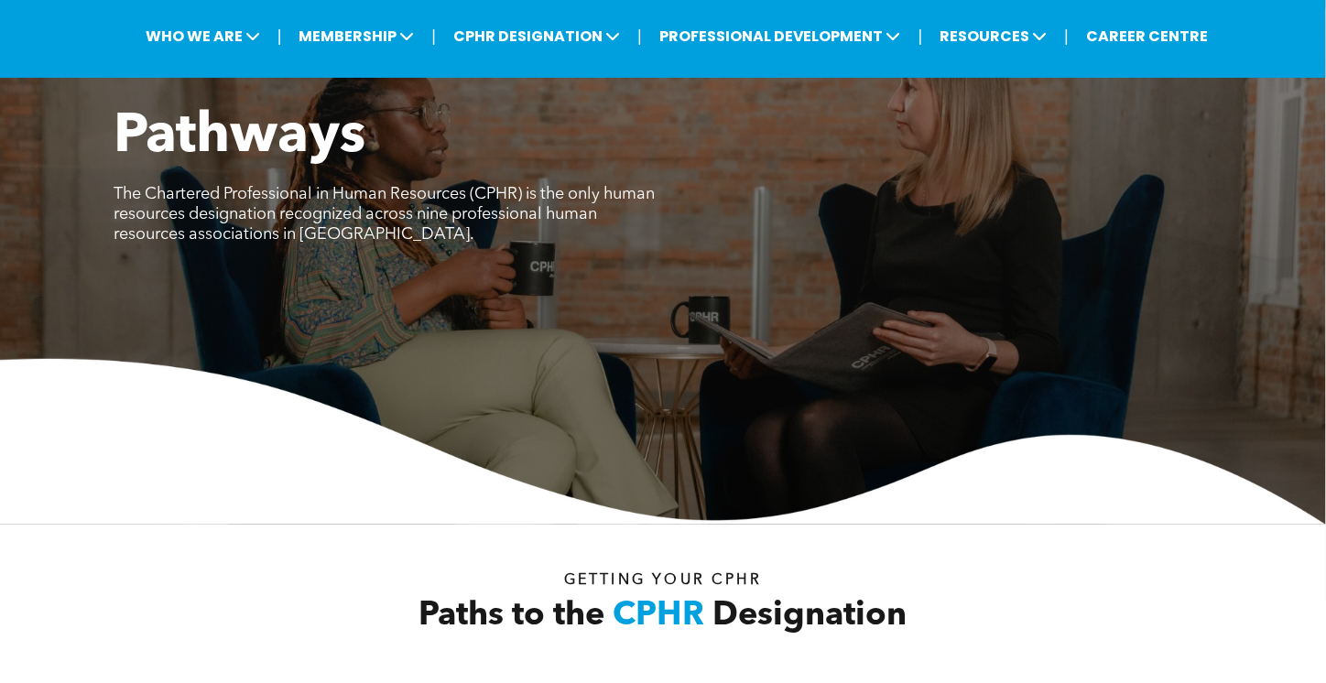
scroll to position [0, 0]
